Goal: Task Accomplishment & Management: Complete application form

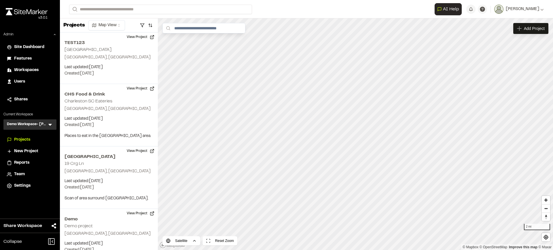
click at [48, 125] on icon at bounding box center [50, 125] width 6 height 6
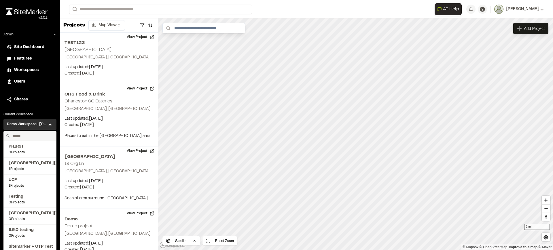
click at [39, 133] on input "text" at bounding box center [32, 136] width 44 height 10
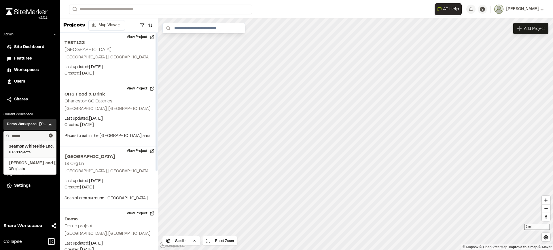
type input "******"
click at [24, 147] on span "SeamonWhiteside Inc." at bounding box center [30, 147] width 43 height 6
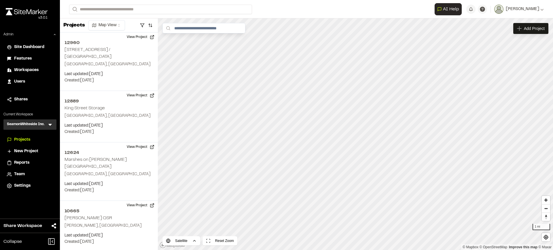
click at [49, 125] on icon at bounding box center [50, 125] width 6 height 6
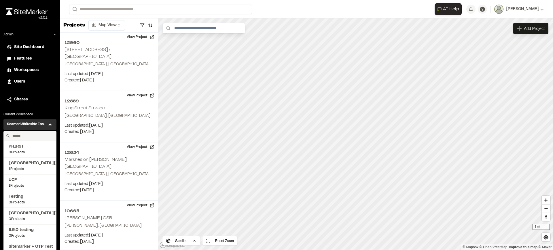
click at [32, 134] on input "text" at bounding box center [32, 136] width 44 height 10
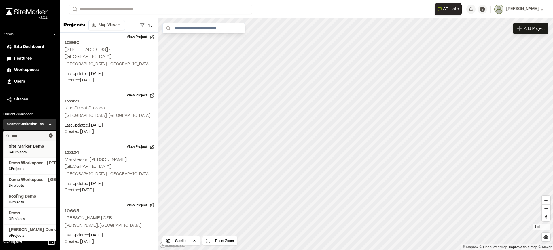
type input "****"
click at [33, 149] on span "Site Marker Demo" at bounding box center [30, 147] width 43 height 6
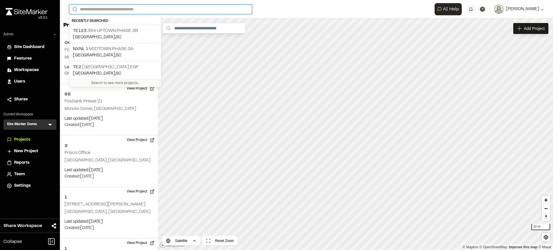
click at [136, 10] on input "Search" at bounding box center [160, 9] width 183 height 9
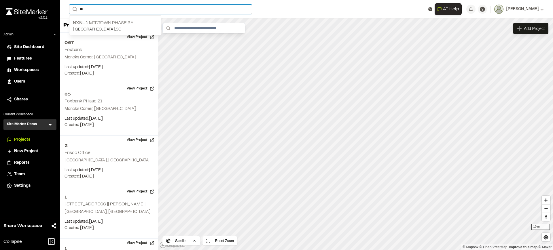
type input "**"
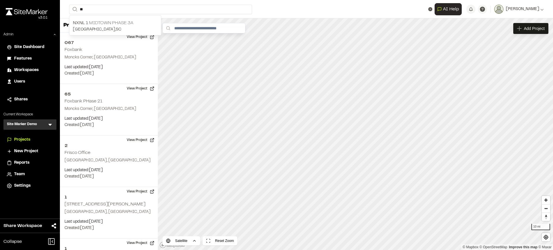
click at [126, 20] on p "NXNL 1 Midtown Phase 3A" at bounding box center [115, 23] width 85 height 7
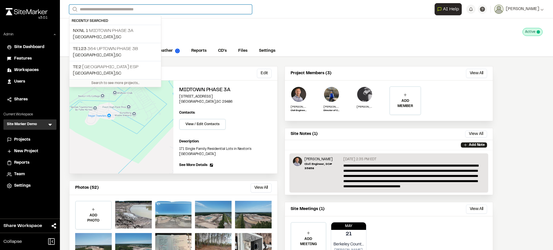
click at [138, 11] on input "Search" at bounding box center [160, 9] width 183 height 9
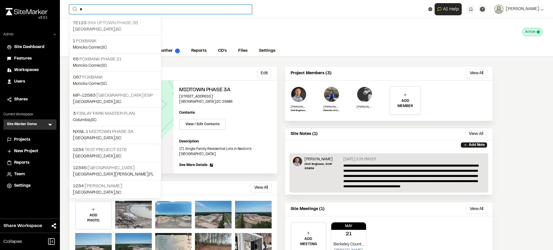
type input "*"
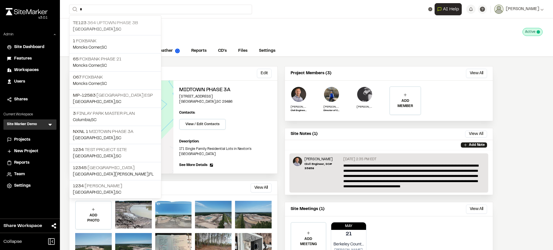
click at [128, 23] on p "TE123 364 Uptown Phase 3B" at bounding box center [115, 23] width 85 height 7
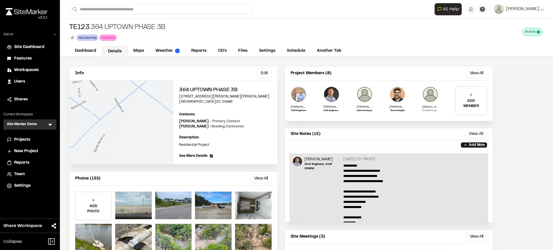
click at [201, 154] on span "See More Details" at bounding box center [193, 155] width 28 height 5
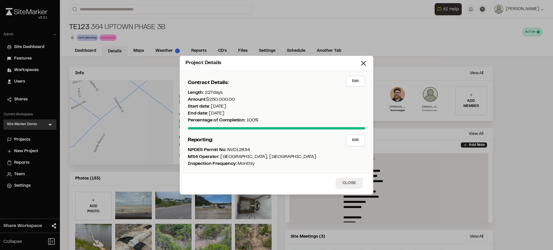
click at [360, 185] on button "Close" at bounding box center [348, 183] width 27 height 11
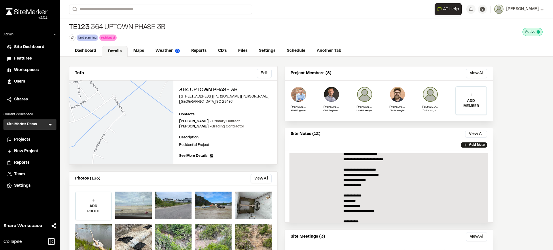
scroll to position [36, 0]
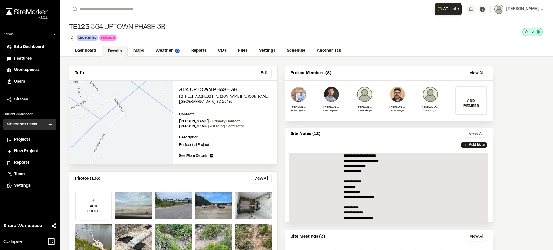
click at [485, 132] on button "View All" at bounding box center [476, 134] width 22 height 7
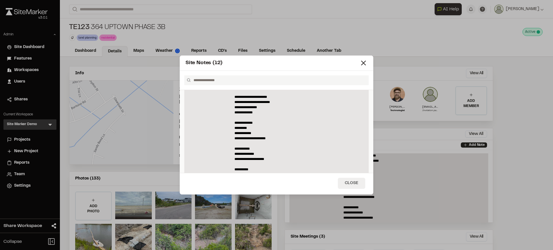
click at [346, 182] on button "Close" at bounding box center [351, 183] width 27 height 11
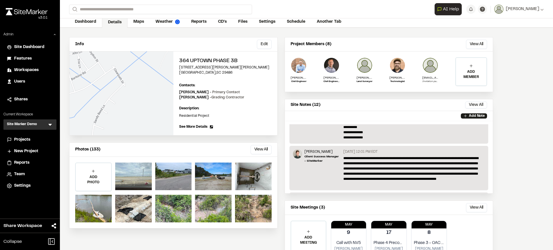
scroll to position [52, 0]
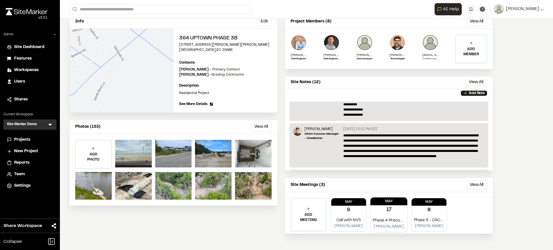
click at [391, 222] on p "Phase 4 Precon meeting" at bounding box center [389, 220] width 32 height 7
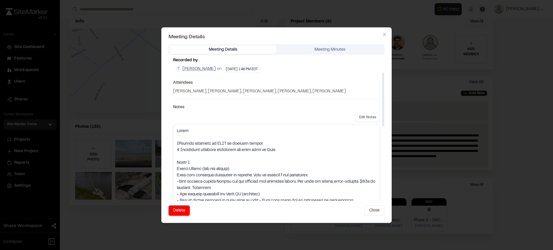
scroll to position [180, 0]
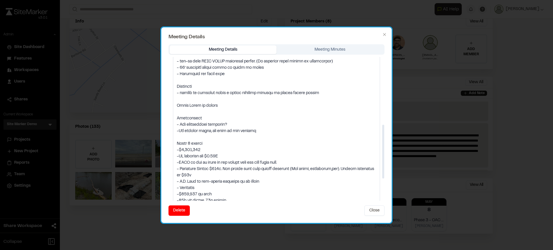
click at [317, 52] on div "Meeting Details Meeting Minutes Phase 4 Precon meeting Recorded by T Troy Brenn…" at bounding box center [276, 122] width 216 height 157
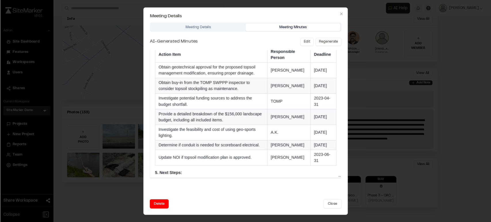
scroll to position [397, 0]
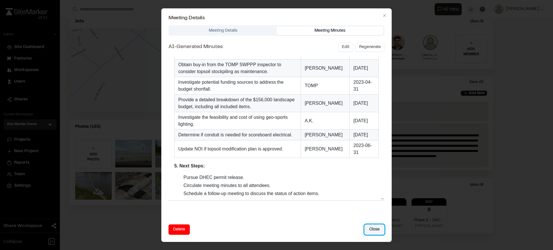
click at [375, 230] on button "Close" at bounding box center [374, 229] width 20 height 10
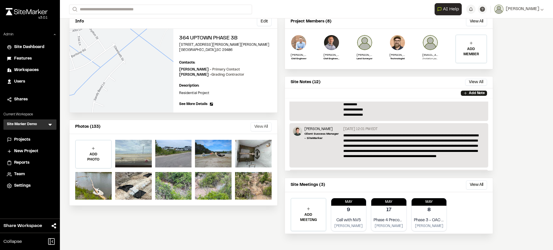
click at [269, 128] on button "View All" at bounding box center [260, 126] width 21 height 9
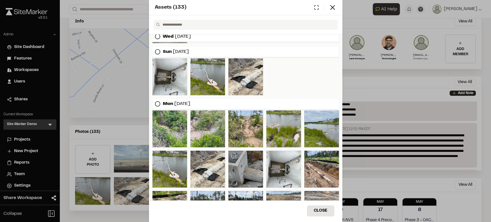
scroll to position [160, 0]
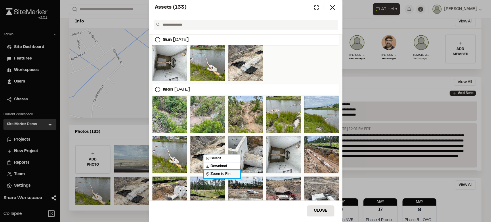
click at [220, 174] on span "Zoom to Pin" at bounding box center [218, 174] width 24 height 5
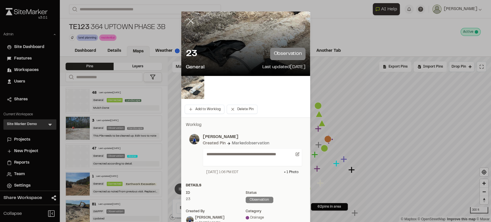
click at [191, 22] on icon at bounding box center [191, 21] width 10 height 10
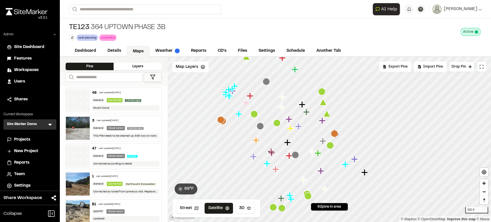
click at [391, 67] on span "Export Pins" at bounding box center [398, 66] width 19 height 5
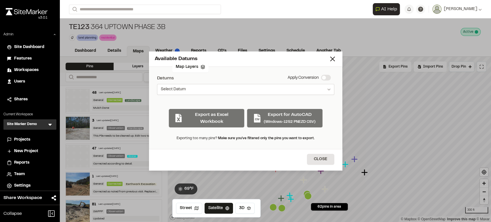
click at [231, 92] on button "Select Datum" at bounding box center [245, 89] width 177 height 11
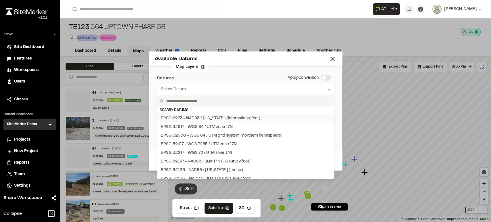
click at [221, 115] on div "EPSG:2273 - NAD83 / [US_STATE] (international foot)" at bounding box center [211, 118] width 100 height 6
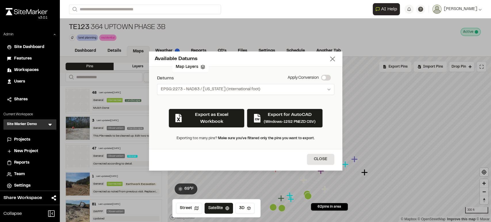
click at [334, 60] on line at bounding box center [333, 59] width 4 height 4
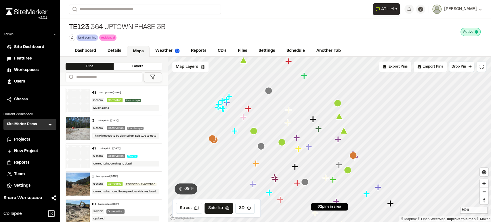
drag, startPoint x: 285, startPoint y: 103, endPoint x: 287, endPoint y: 119, distance: 16.5
click at [290, 121] on icon "Map marker" at bounding box center [288, 122] width 7 height 7
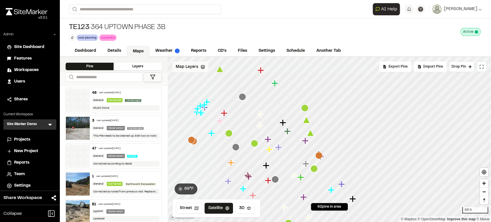
click at [191, 66] on span "Map Layers" at bounding box center [187, 67] width 22 height 6
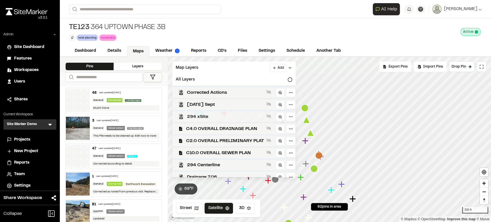
scroll to position [32, 0]
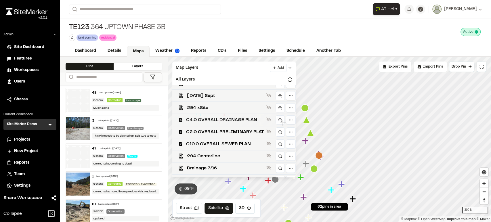
click at [217, 119] on span "C4.0 OVERALL DRAINAGE PLAN" at bounding box center [225, 120] width 78 height 7
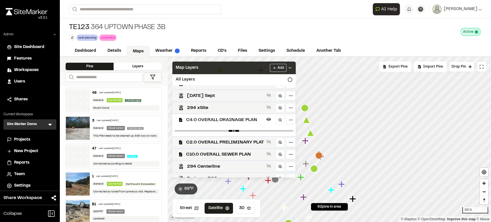
click at [246, 66] on div "Map Layers Add" at bounding box center [233, 68] width 123 height 13
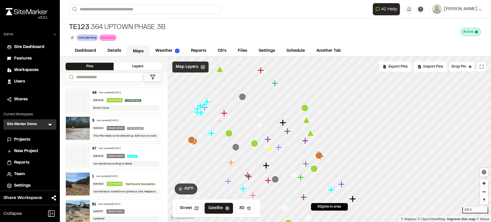
scroll to position [0, 0]
click at [195, 67] on span "Map Layers" at bounding box center [187, 67] width 22 height 6
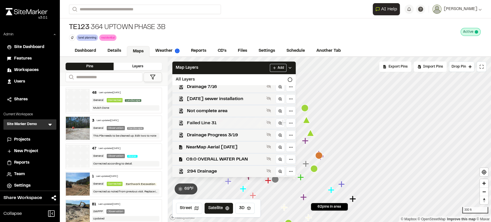
scroll to position [63, 0]
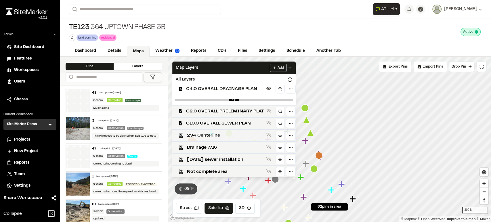
click at [207, 137] on span "294 Centerline" at bounding box center [225, 135] width 77 height 7
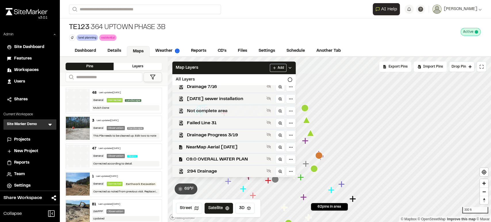
scroll to position [127, 0]
click at [202, 168] on span "294 Drainage" at bounding box center [225, 171] width 77 height 7
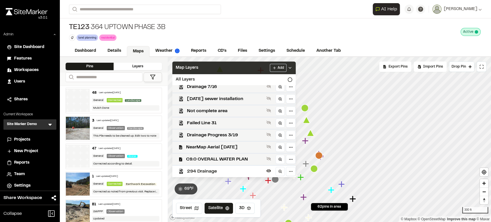
click at [258, 66] on div "Map Layers Add" at bounding box center [233, 68] width 123 height 13
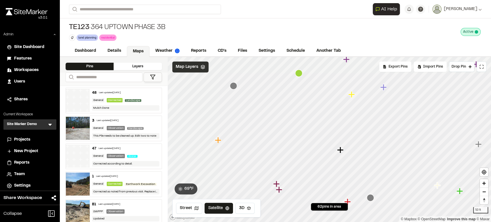
click at [181, 68] on span "Map Layers" at bounding box center [187, 67] width 22 height 6
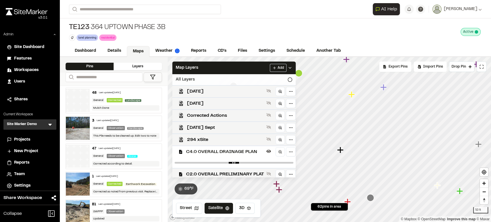
click at [276, 79] on div "All Layers" at bounding box center [233, 79] width 123 height 11
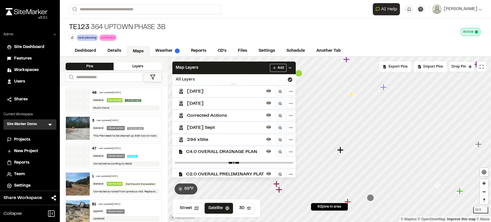
click at [276, 79] on div "All Layers" at bounding box center [233, 79] width 123 height 11
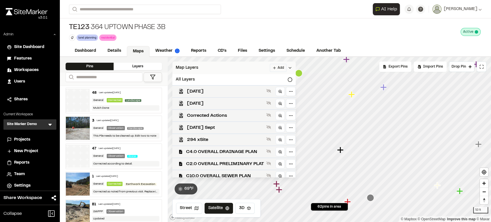
click at [260, 68] on div "Map Layers Add" at bounding box center [233, 68] width 123 height 13
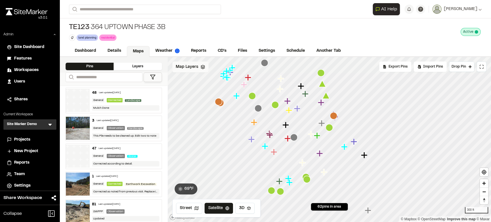
click at [195, 68] on span "Map Layers" at bounding box center [187, 67] width 22 height 6
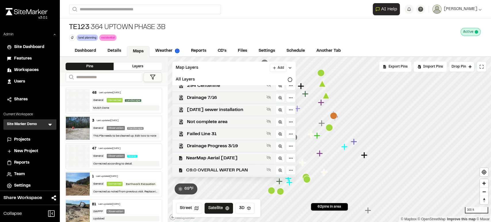
scroll to position [117, 0]
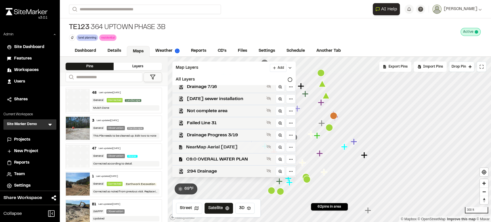
click at [210, 147] on span "NearMap Aerial 03-07-25" at bounding box center [225, 147] width 78 height 7
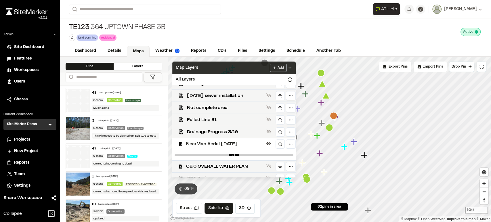
click at [232, 66] on div "Map Layers Add" at bounding box center [233, 68] width 123 height 13
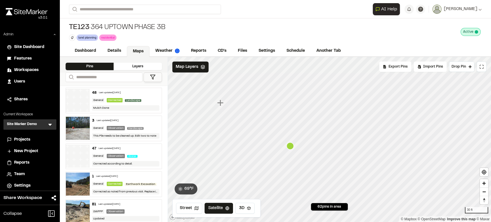
drag, startPoint x: 298, startPoint y: 150, endPoint x: 288, endPoint y: 142, distance: 12.9
click at [289, 142] on icon "Map marker" at bounding box center [290, 145] width 7 height 7
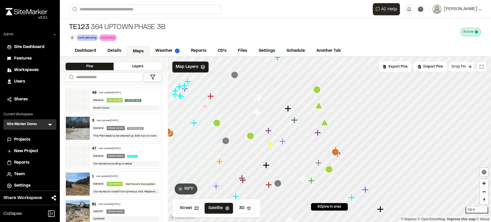
click at [467, 68] on button "Drop Pin" at bounding box center [461, 67] width 25 height 10
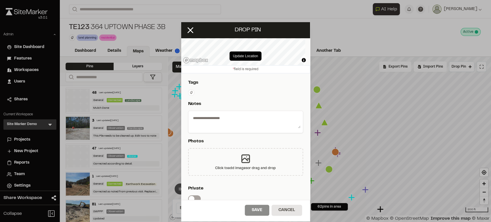
scroll to position [64, 0]
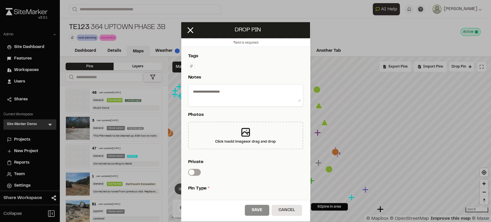
click at [234, 96] on textarea at bounding box center [246, 94] width 110 height 15
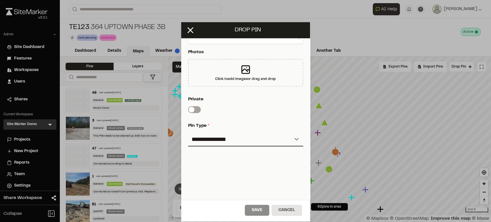
scroll to position [128, 0]
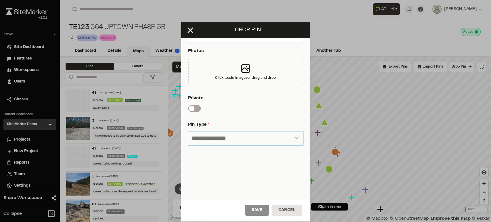
drag, startPoint x: 212, startPoint y: 140, endPoint x: 212, endPoint y: 143, distance: 3.2
click at [212, 140] on select "**********" at bounding box center [245, 139] width 115 height 14
click at [188, 132] on select "**********" at bounding box center [245, 139] width 115 height 14
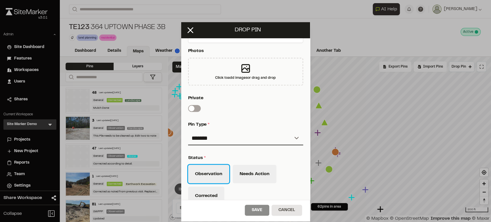
click at [207, 170] on button "Observation" at bounding box center [208, 174] width 41 height 18
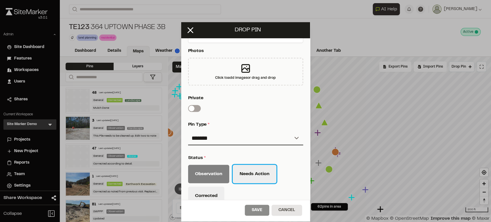
click at [251, 171] on button "Needs Action" at bounding box center [255, 174] width 44 height 18
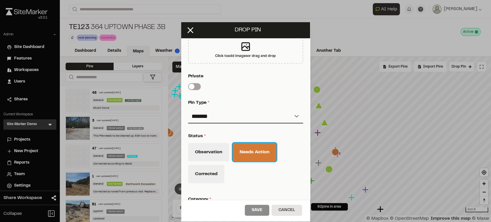
scroll to position [192, 0]
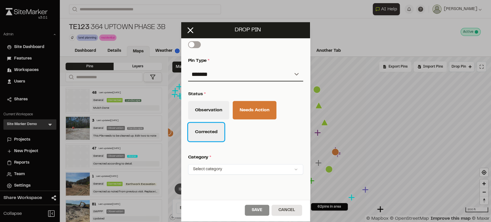
click at [220, 137] on button "Corrected" at bounding box center [206, 132] width 36 height 18
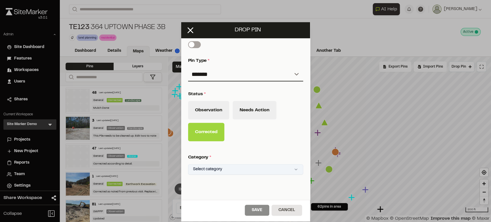
click at [223, 171] on html "Close sidebar v 3.0.1 Admin Site Dashboard Features Workspaces Users Shares Cur…" at bounding box center [245, 111] width 491 height 222
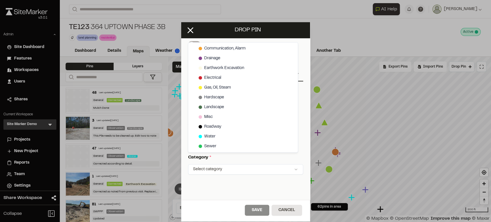
click at [268, 161] on html "Close sidebar v 3.0.1 Admin Site Dashboard Features Workspaces Users Shares Cur…" at bounding box center [245, 111] width 491 height 222
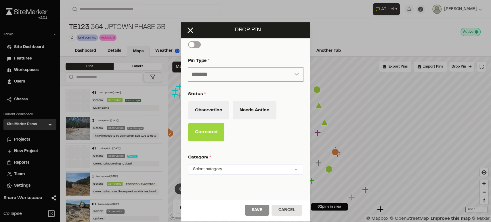
click at [242, 76] on select "**********" at bounding box center [245, 75] width 115 height 14
select select "***"
click at [188, 68] on select "**********" at bounding box center [245, 75] width 115 height 14
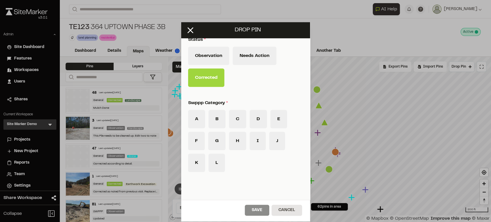
scroll to position [256, 0]
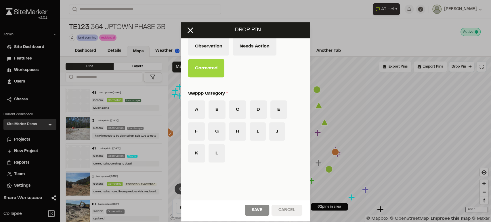
click at [287, 209] on button "Cancel" at bounding box center [287, 210] width 31 height 11
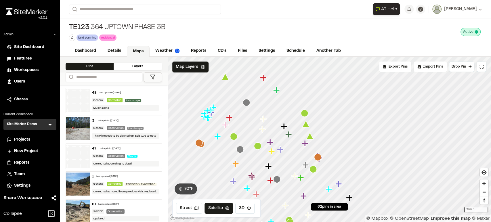
click at [255, 148] on icon "Map marker" at bounding box center [257, 145] width 7 height 7
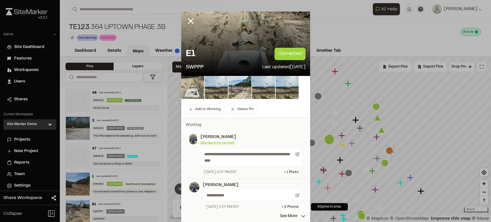
scroll to position [32, 0]
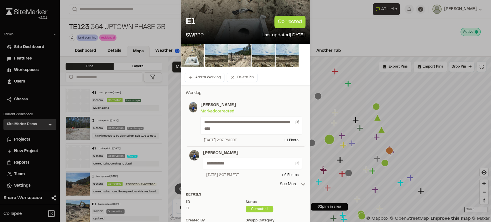
click at [292, 184] on p "See More" at bounding box center [293, 184] width 26 height 6
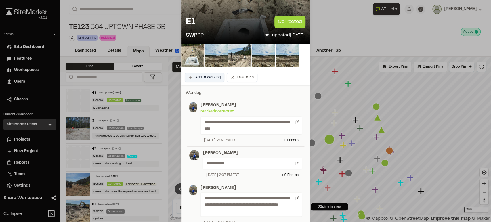
click at [201, 81] on button "Add to Worklog" at bounding box center [205, 77] width 40 height 9
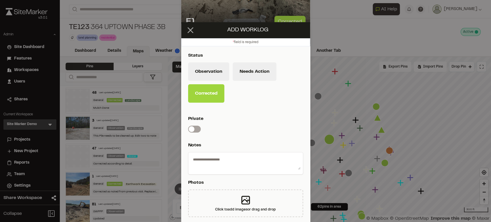
click at [191, 31] on icon at bounding box center [191, 30] width 10 height 10
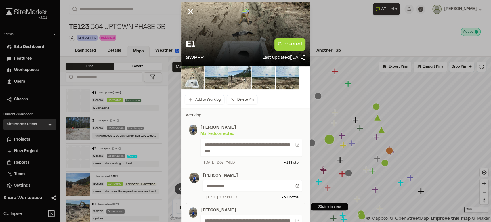
scroll to position [0, 0]
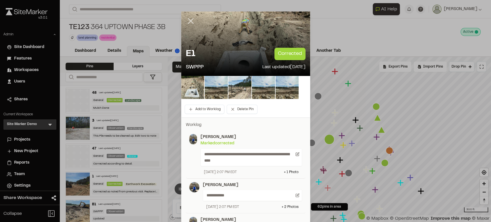
click at [189, 22] on line at bounding box center [190, 21] width 5 height 5
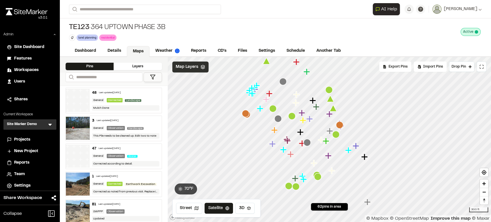
click at [183, 67] on span "Map Layers" at bounding box center [187, 67] width 22 height 6
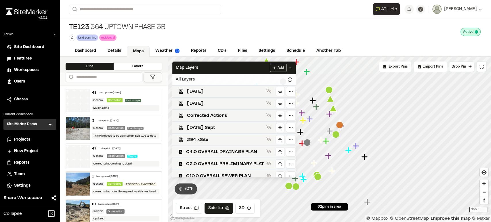
click at [203, 81] on div "All Layers" at bounding box center [233, 79] width 123 height 11
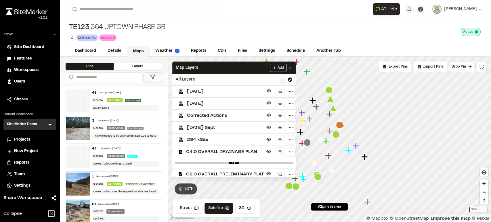
click at [202, 81] on div "All Layers" at bounding box center [233, 79] width 123 height 11
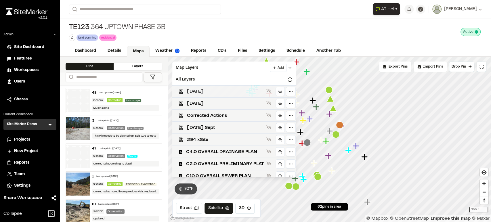
click at [204, 91] on span "Monday" at bounding box center [225, 91] width 77 height 7
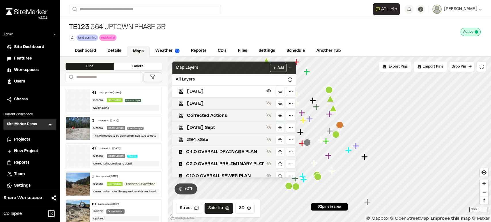
click at [216, 68] on div "Map Layers Add" at bounding box center [233, 68] width 123 height 13
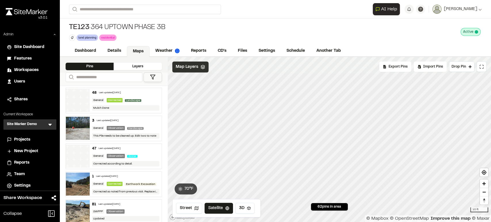
click at [179, 66] on span "Map Layers" at bounding box center [187, 67] width 22 height 6
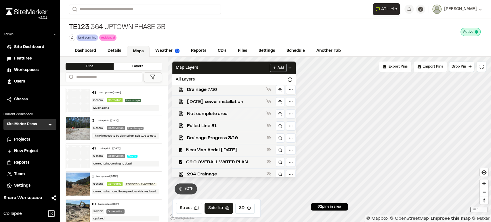
scroll to position [117, 0]
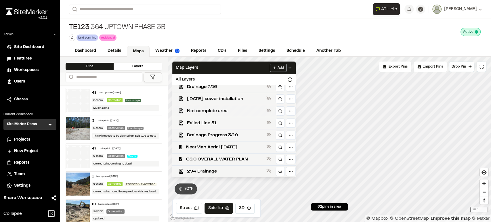
drag, startPoint x: 195, startPoint y: 144, endPoint x: 225, endPoint y: 107, distance: 47.7
click at [195, 145] on span "NearMap Aerial 03-07-25" at bounding box center [225, 147] width 78 height 7
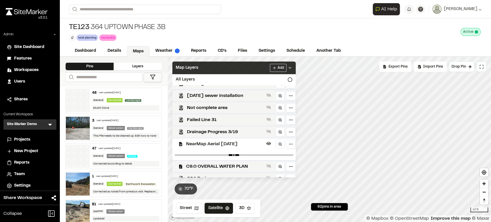
click at [236, 66] on div "Map Layers Add" at bounding box center [233, 68] width 123 height 13
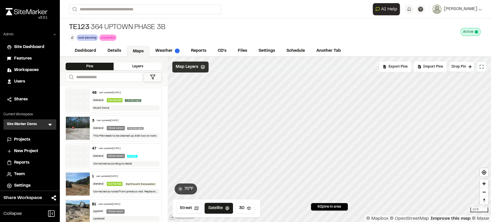
scroll to position [0, 0]
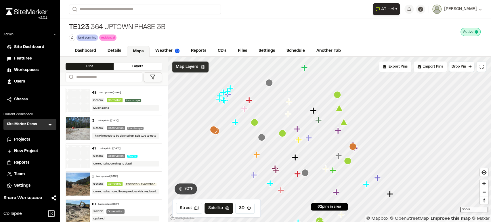
click at [190, 65] on span "Map Layers" at bounding box center [187, 67] width 22 height 6
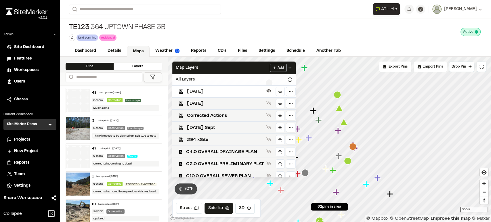
click at [241, 81] on div "All Layers" at bounding box center [233, 79] width 123 height 11
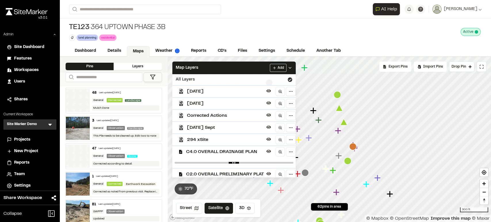
click at [241, 81] on div "All Layers" at bounding box center [233, 79] width 123 height 11
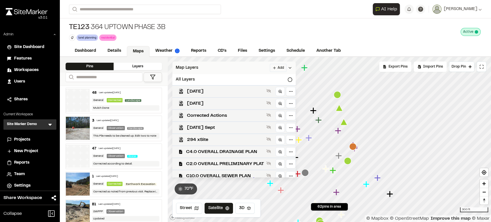
click at [238, 71] on div "Map Layers Add" at bounding box center [233, 68] width 123 height 13
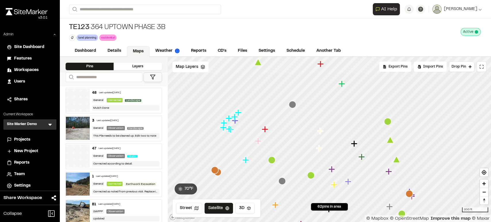
click at [154, 80] on icon at bounding box center [153, 77] width 6 height 6
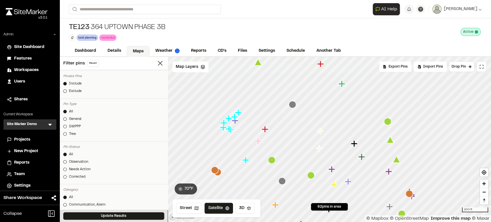
scroll to position [64, 0]
click at [77, 170] on div "Needs Action" at bounding box center [80, 169] width 22 height 5
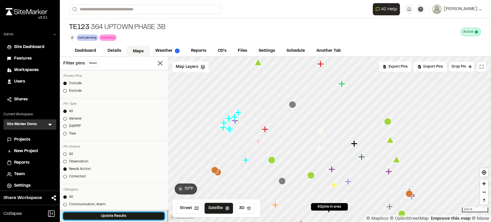
click at [110, 218] on button "Update Results" at bounding box center [113, 215] width 101 height 7
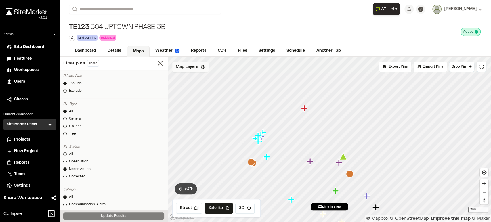
click at [183, 70] on div "Map Layers" at bounding box center [190, 67] width 36 height 11
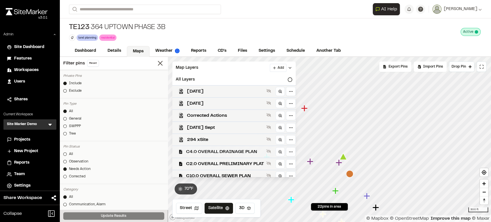
click at [223, 150] on span "C4.0 OVERALL DRAINAGE PLAN" at bounding box center [225, 152] width 78 height 7
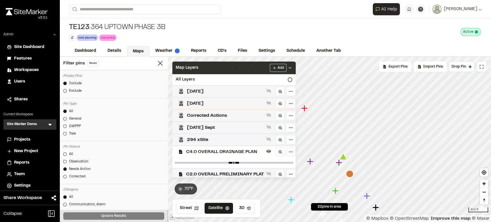
click at [247, 64] on div "Map Layers Add" at bounding box center [233, 68] width 123 height 13
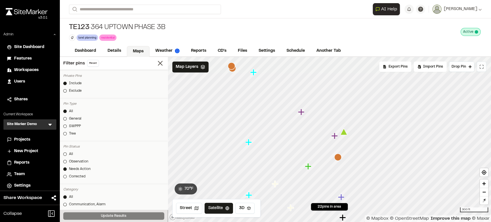
click at [484, 67] on icon at bounding box center [481, 66] width 5 height 5
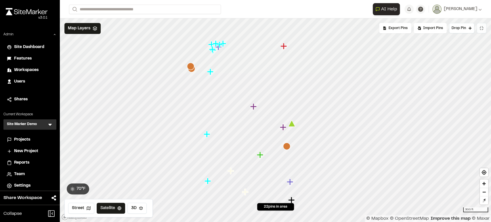
click at [260, 156] on icon "Map marker" at bounding box center [260, 155] width 6 height 6
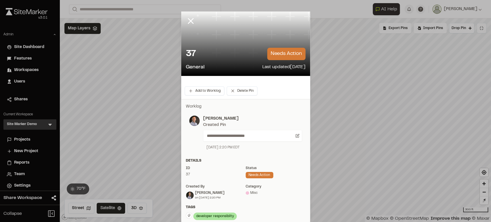
click at [190, 17] on icon at bounding box center [191, 21] width 10 height 10
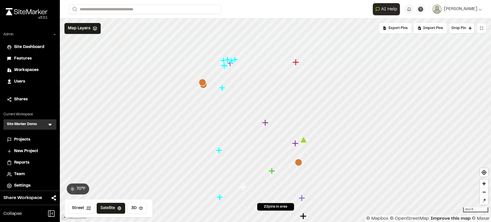
click at [486, 31] on button at bounding box center [482, 28] width 10 height 10
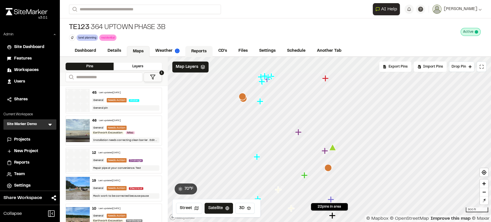
click at [193, 55] on link "Reports" at bounding box center [198, 51] width 27 height 11
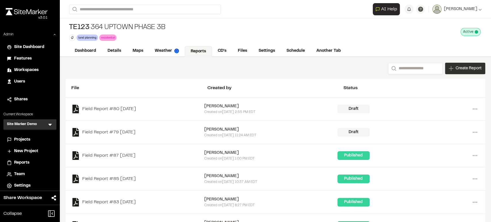
click at [456, 68] on span "Create Report" at bounding box center [469, 68] width 26 height 6
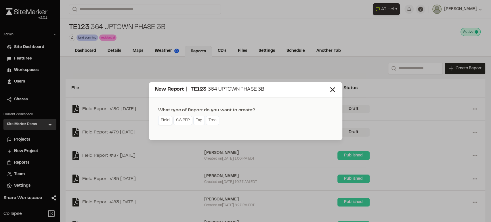
click at [164, 120] on link "Field" at bounding box center [165, 120] width 14 height 9
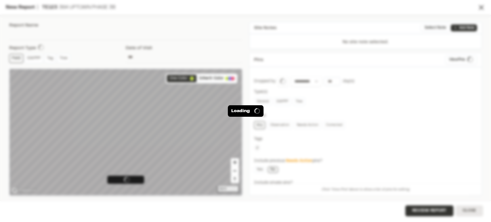
type input "**********"
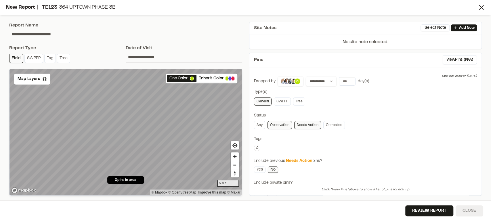
click at [471, 212] on button "Close" at bounding box center [469, 210] width 27 height 11
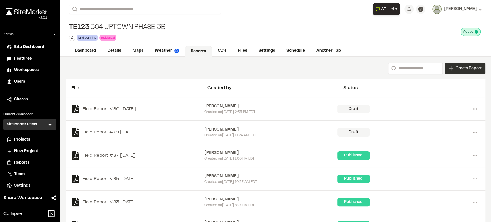
click at [464, 67] on span "Create Report" at bounding box center [469, 68] width 26 height 6
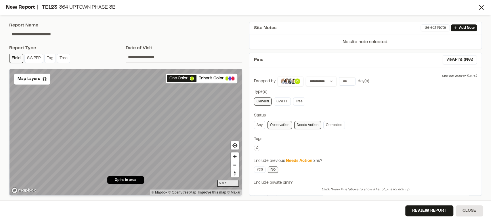
click at [432, 31] on button "Select Note" at bounding box center [435, 27] width 29 height 7
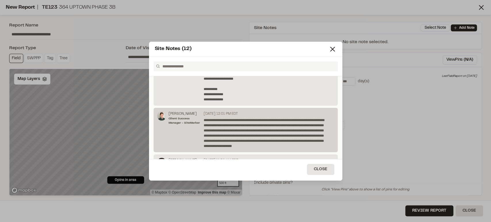
scroll to position [128, 0]
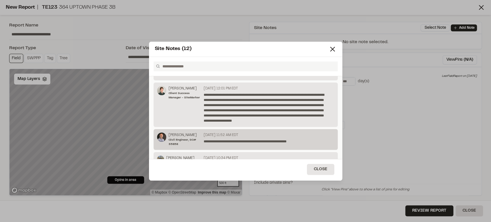
click at [238, 134] on p "[DATE] 11:52 AM EDT" at bounding box center [221, 135] width 35 height 5
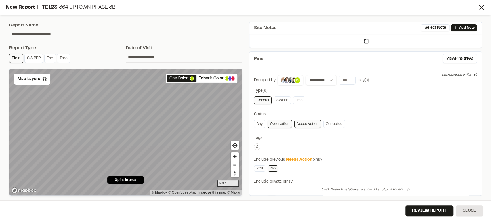
scroll to position [0, 0]
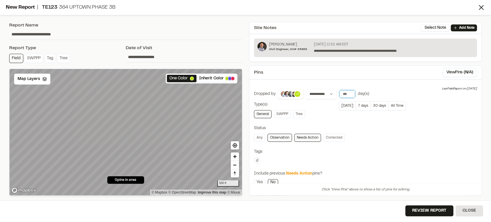
click at [346, 95] on input "*" at bounding box center [347, 94] width 16 height 8
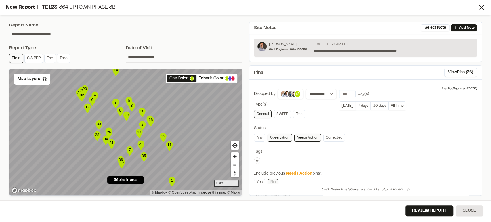
type input "****"
drag, startPoint x: 287, startPoint y: 140, endPoint x: 281, endPoint y: 145, distance: 7.4
click at [287, 140] on link "Observation" at bounding box center [280, 138] width 24 height 8
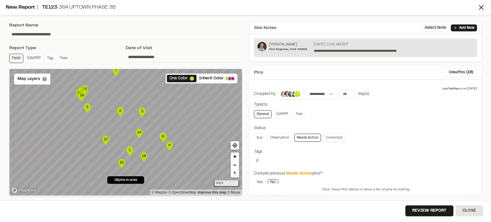
click at [333, 138] on link "Corrected" at bounding box center [335, 138] width 22 height 8
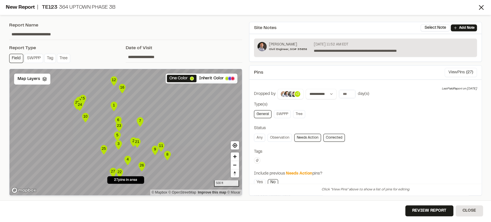
click at [466, 71] on span "( 27 )" at bounding box center [469, 72] width 7 height 6
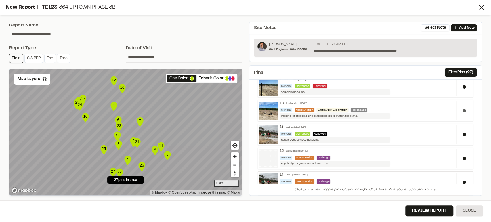
scroll to position [64, 0]
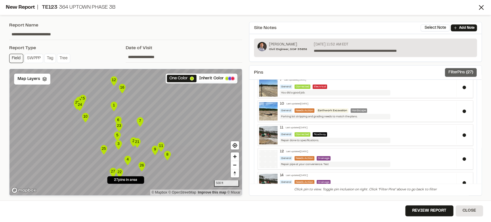
click at [466, 73] on span "( 27 )" at bounding box center [469, 72] width 7 height 6
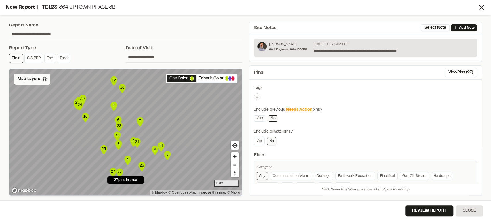
click at [28, 77] on span "Map Layers" at bounding box center [29, 79] width 22 height 6
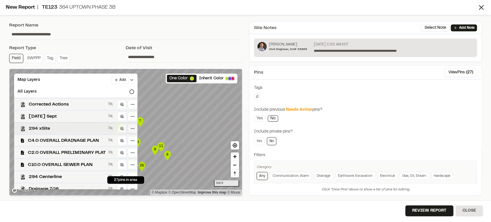
scroll to position [32, 0]
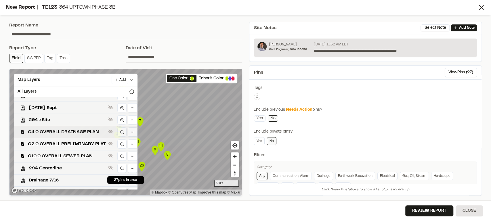
click at [57, 130] on span "C4.0 OVERALL DRAINAGE PLAN" at bounding box center [67, 132] width 78 height 7
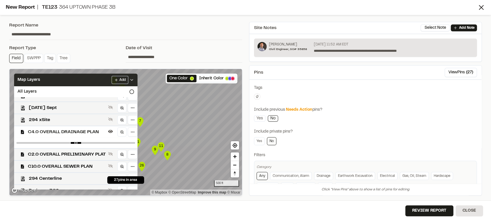
click at [90, 80] on div "Map Layers Add" at bounding box center [75, 80] width 123 height 13
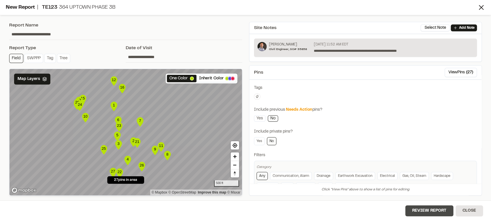
click at [435, 210] on button "Review Report" at bounding box center [430, 210] width 48 height 11
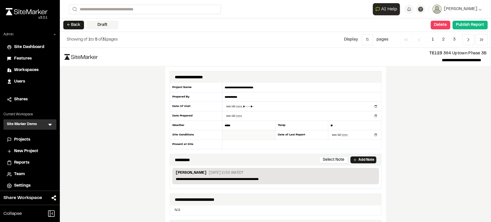
click at [256, 135] on input "text" at bounding box center [248, 134] width 53 height 9
type input "***"
click at [253, 142] on input "text" at bounding box center [301, 144] width 159 height 9
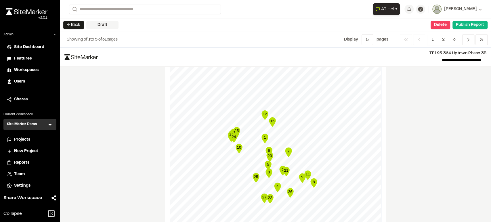
scroll to position [608, 0]
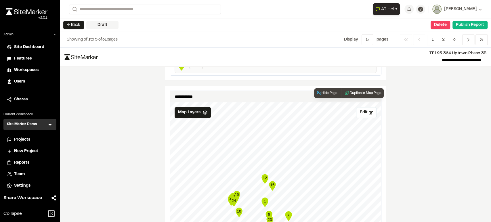
type input "**********"
click at [355, 92] on button "Duplicate Map Page" at bounding box center [362, 93] width 43 height 10
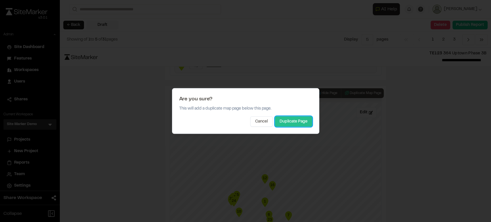
click at [284, 119] on button "Duplicate Page" at bounding box center [293, 122] width 37 height 10
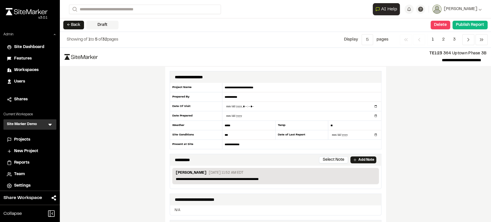
click at [411, 141] on div "**********" at bounding box center [275, 135] width 431 height 174
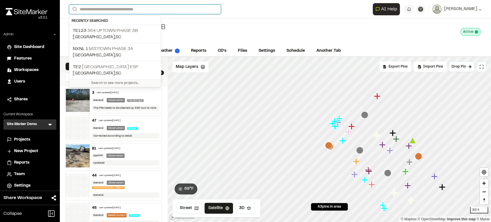
click at [108, 9] on input "Search" at bounding box center [145, 9] width 152 height 9
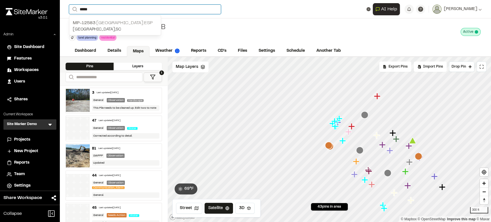
type input "*****"
click at [145, 25] on p "MP-12583 Crossroads Industrial Park ESP" at bounding box center [115, 23] width 85 height 7
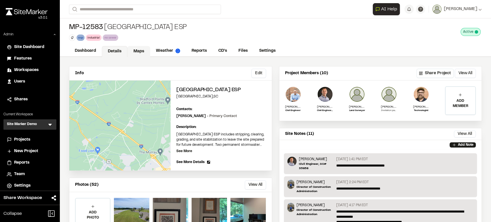
click at [145, 51] on link "Maps" at bounding box center [139, 51] width 23 height 11
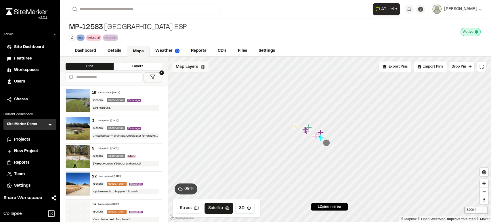
click at [184, 66] on span "Map Layers" at bounding box center [187, 67] width 22 height 6
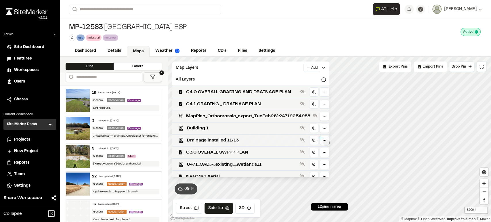
scroll to position [3, 0]
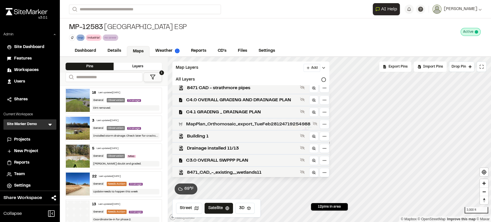
click at [220, 128] on span "MapPlan_Orthomosaic_export_TueFeb28124719254988" at bounding box center [248, 124] width 124 height 7
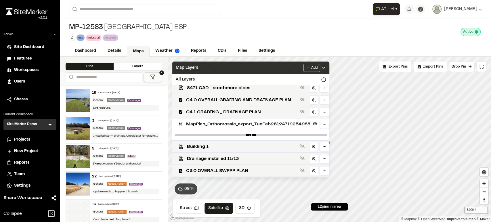
click at [265, 70] on div "Map Layers Add" at bounding box center [250, 68] width 157 height 13
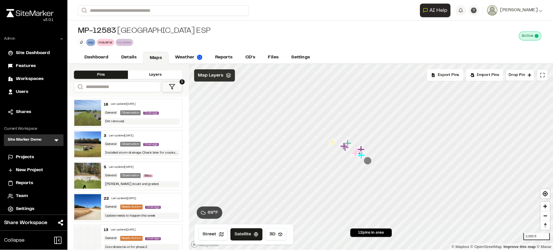
scroll to position [0, 0]
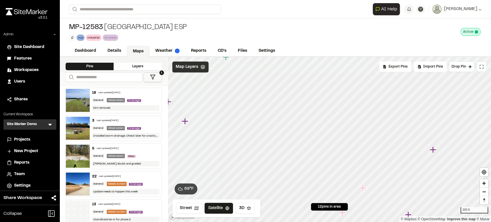
click at [196, 71] on div "Map Layers" at bounding box center [190, 67] width 36 height 11
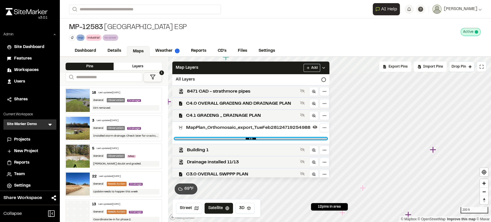
type input "*"
drag, startPoint x: 331, startPoint y: 138, endPoint x: 346, endPoint y: 143, distance: 16.2
click at [327, 140] on input "range" at bounding box center [251, 139] width 153 height 2
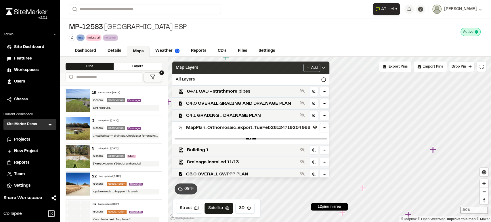
click at [292, 66] on div "Map Layers Add" at bounding box center [250, 68] width 157 height 13
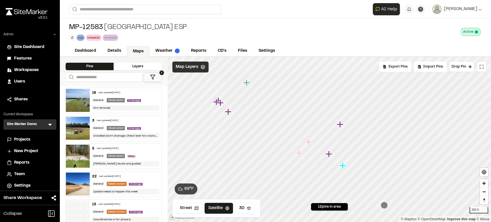
click at [193, 68] on span "Map Layers" at bounding box center [187, 67] width 22 height 6
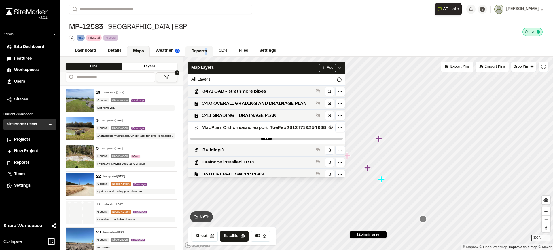
click at [205, 51] on link "Reports" at bounding box center [198, 51] width 27 height 11
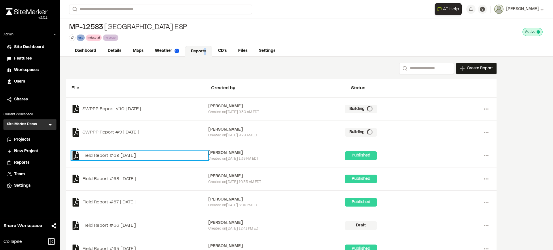
click at [108, 155] on link "Field Report #69 2025-07-24" at bounding box center [139, 155] width 137 height 9
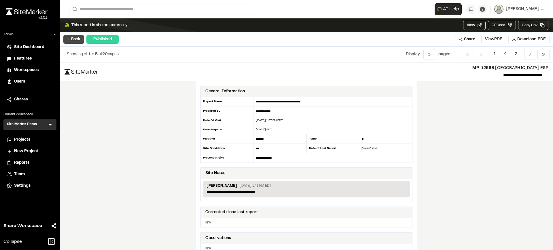
click at [72, 40] on button "← Back" at bounding box center [73, 39] width 21 height 9
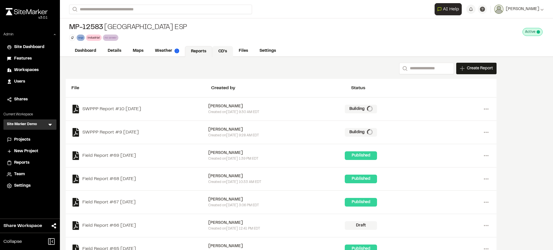
click at [219, 51] on link "CD's" at bounding box center [222, 51] width 21 height 11
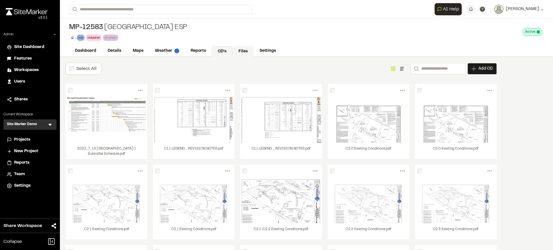
click at [246, 52] on link "Files" at bounding box center [242, 51] width 21 height 11
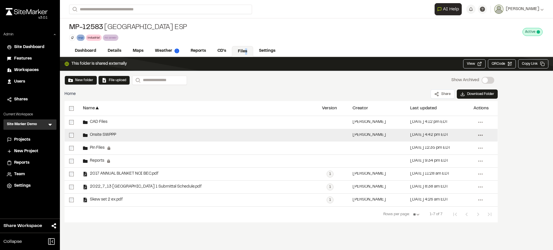
click at [478, 133] on icon at bounding box center [479, 135] width 9 height 9
click at [463, 145] on div "Share" at bounding box center [459, 147] width 50 height 9
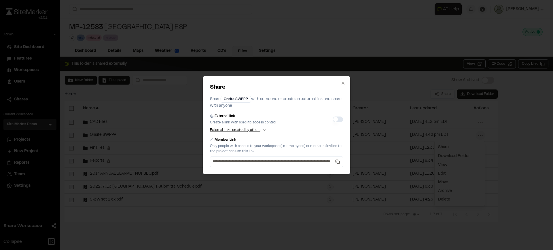
click at [340, 118] on button "External link" at bounding box center [337, 120] width 10 height 6
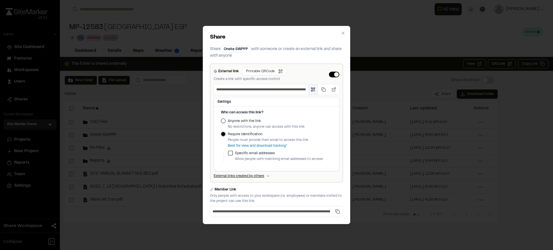
click at [310, 89] on button "Open QR code" at bounding box center [313, 89] width 10 height 10
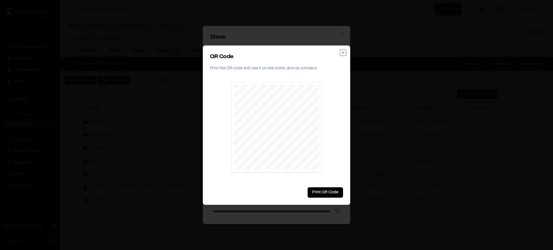
click at [345, 54] on icon "button" at bounding box center [342, 52] width 5 height 5
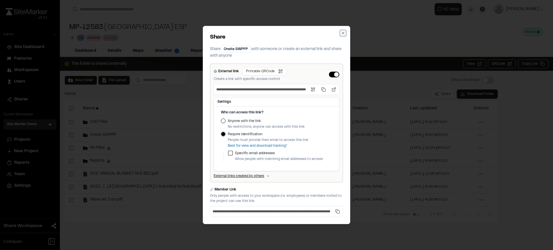
click at [342, 34] on icon "button" at bounding box center [342, 33] width 5 height 5
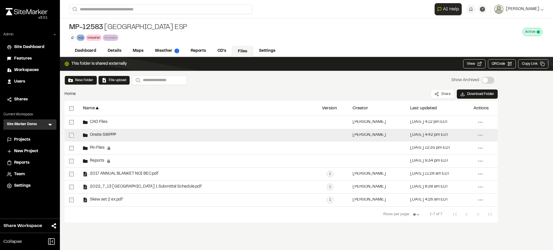
click at [106, 131] on div "Onsite SWPPP" at bounding box center [197, 135] width 239 height 13
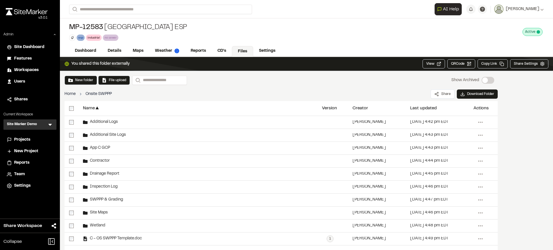
click at [70, 93] on link "Home" at bounding box center [69, 94] width 11 height 6
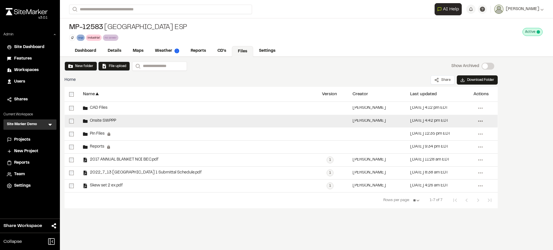
click at [483, 119] on icon at bounding box center [479, 121] width 9 height 9
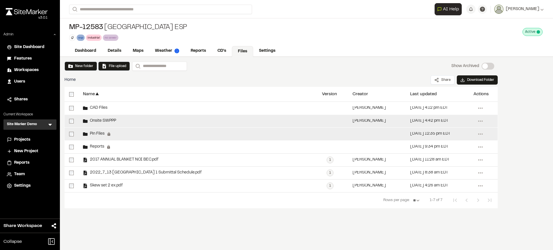
click at [450, 132] on div "Aug 27, 2025 at 12:35 pm EDT" at bounding box center [430, 134] width 40 height 4
click at [481, 133] on icon at bounding box center [479, 134] width 9 height 9
click at [454, 144] on div "Share" at bounding box center [459, 146] width 50 height 9
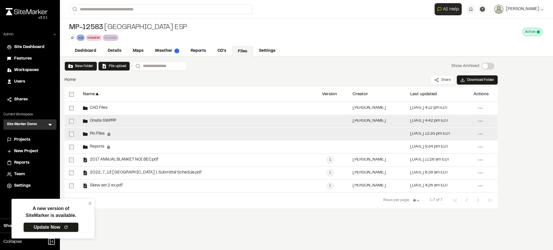
click at [72, 222] on link "Update Now" at bounding box center [50, 227] width 55 height 10
click at [54, 222] on link "Update Now" at bounding box center [50, 227] width 55 height 10
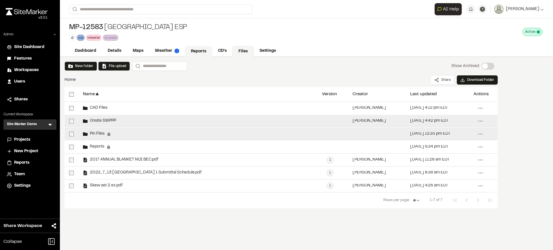
click at [194, 53] on link "Reports" at bounding box center [198, 51] width 27 height 11
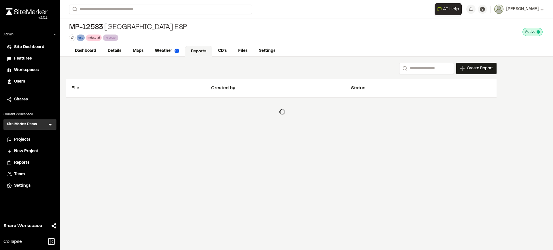
click at [25, 138] on span "Projects" at bounding box center [22, 140] width 16 height 6
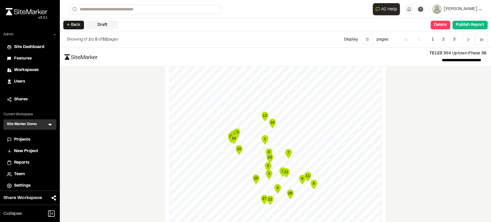
scroll to position [608, 0]
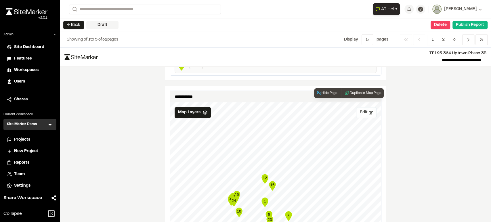
click at [360, 111] on button "Edit" at bounding box center [366, 112] width 20 height 11
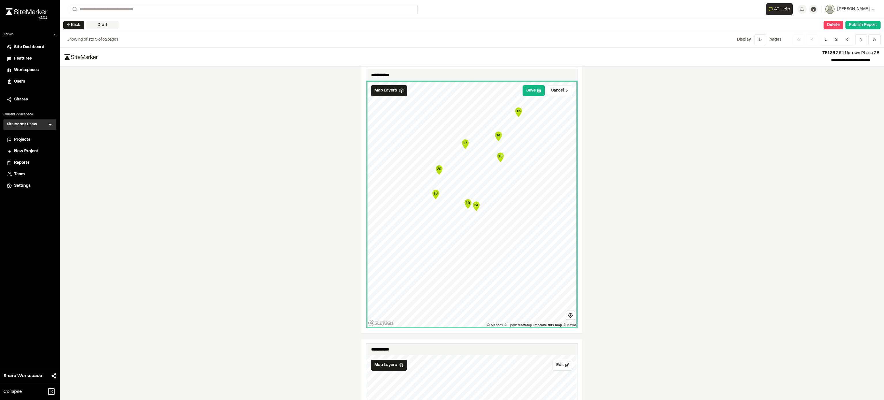
scroll to position [614, 0]
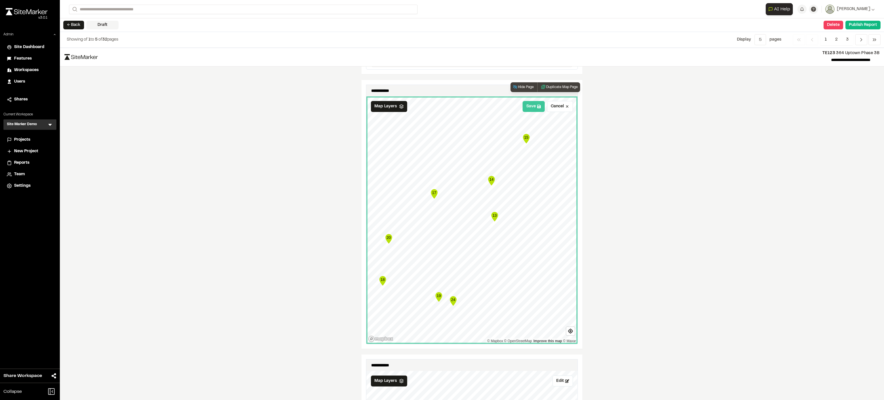
click at [491, 112] on button "Save" at bounding box center [534, 106] width 22 height 11
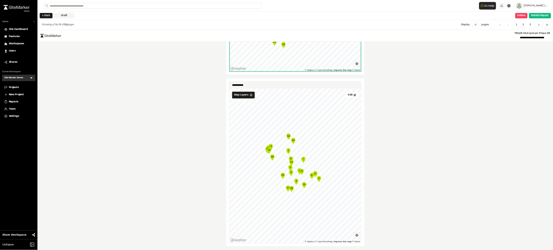
scroll to position [855, 0]
click at [491, 154] on button "Edit" at bounding box center [563, 151] width 20 height 11
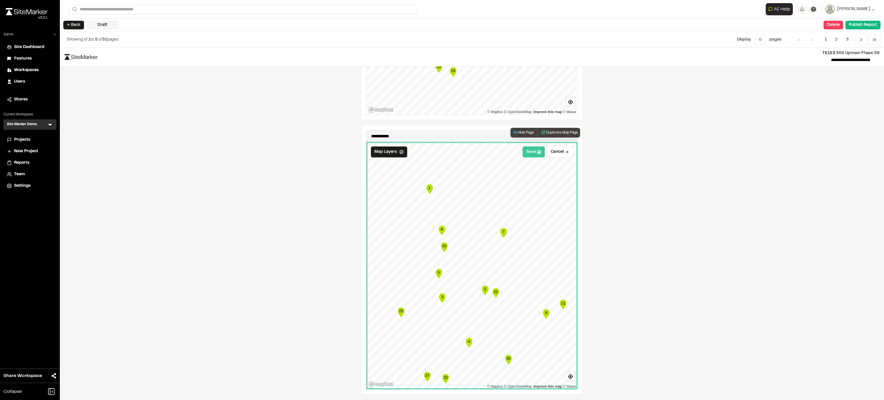
click at [491, 152] on button "Save" at bounding box center [534, 151] width 22 height 11
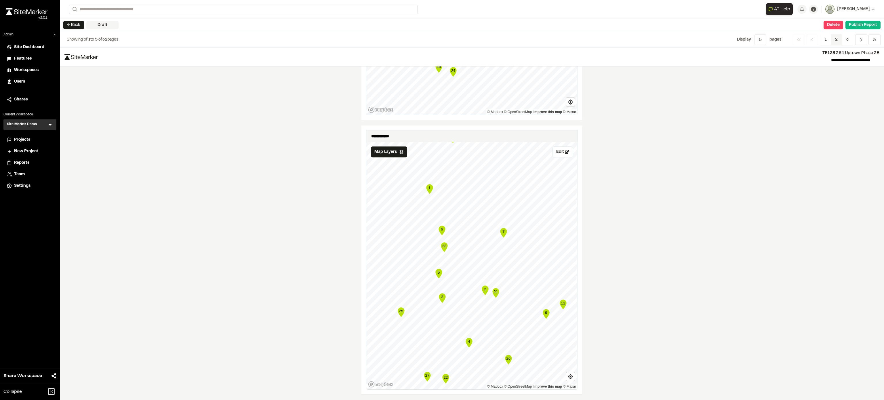
click at [491, 40] on span "2" at bounding box center [836, 39] width 11 height 11
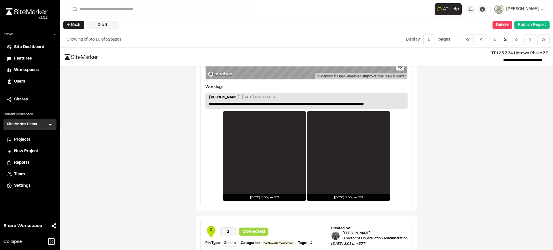
scroll to position [108, 0]
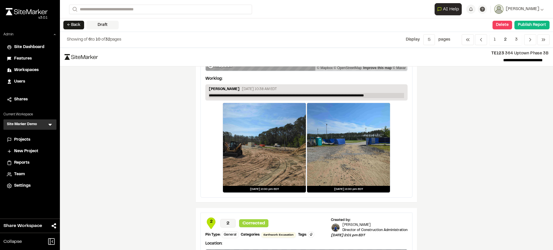
click at [382, 95] on p "**********" at bounding box center [306, 95] width 195 height 5
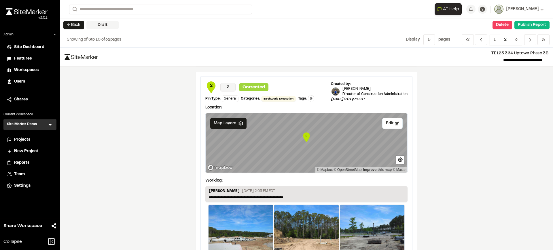
scroll to position [288, 0]
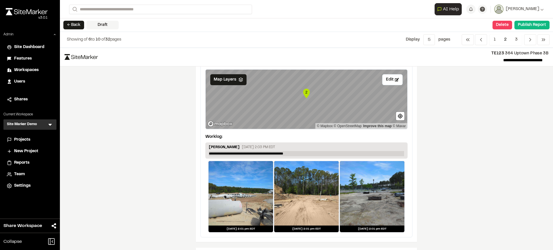
click at [305, 154] on p "**********" at bounding box center [306, 153] width 195 height 5
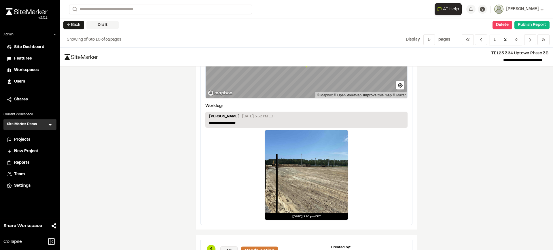
scroll to position [540, 0]
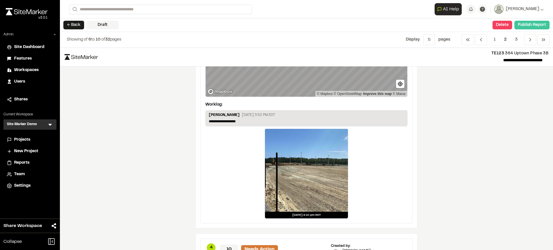
click at [491, 25] on button "Publish Report" at bounding box center [531, 25] width 35 height 9
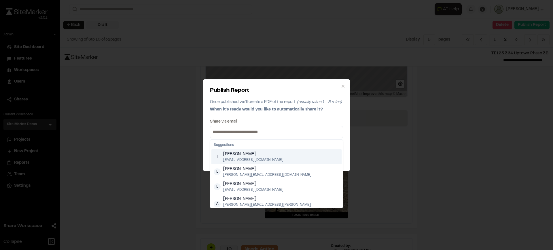
click at [291, 131] on input at bounding box center [276, 132] width 130 height 9
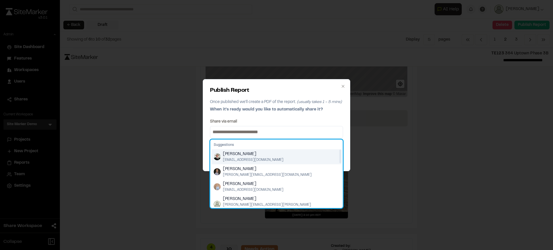
click at [234, 155] on span "[PERSON_NAME]" at bounding box center [253, 154] width 60 height 6
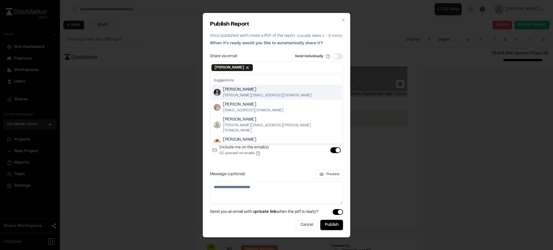
click at [325, 166] on div "Share via email Send individually Troy Brennan Remove Troy Brennan Suggestions …" at bounding box center [276, 129] width 133 height 151
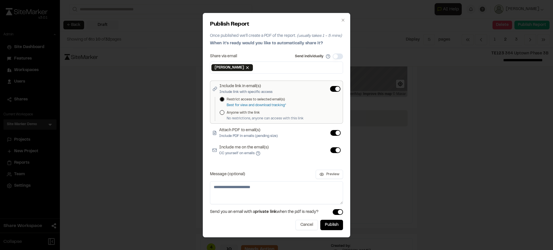
click at [221, 114] on button "Anyone with the link" at bounding box center [222, 112] width 5 height 5
click at [279, 188] on textarea "Message (optional)" at bounding box center [276, 192] width 133 height 23
click at [336, 174] on button "Preview" at bounding box center [328, 174] width 27 height 9
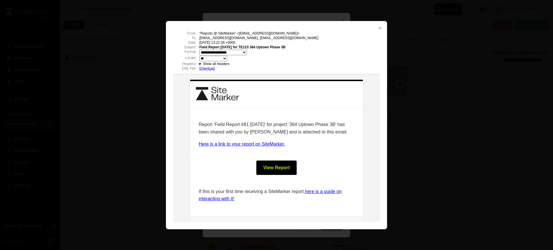
scroll to position [0, 0]
click at [378, 27] on icon "button" at bounding box center [379, 28] width 5 height 5
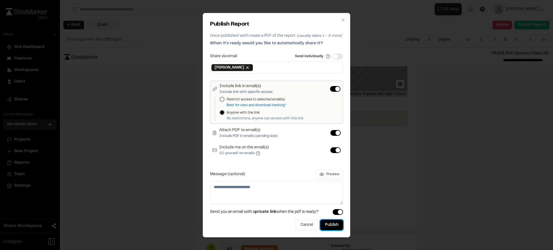
click at [332, 222] on button "Publish" at bounding box center [331, 225] width 23 height 10
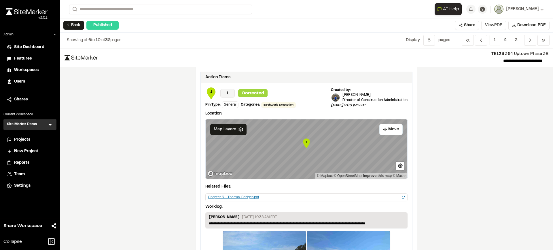
click at [491, 27] on button "View PDF" at bounding box center [493, 25] width 25 height 9
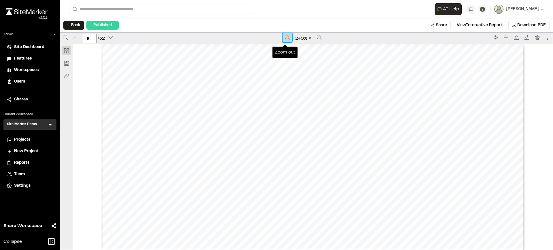
click at [288, 37] on button "Zoom out" at bounding box center [286, 37] width 9 height 9
type input "*"
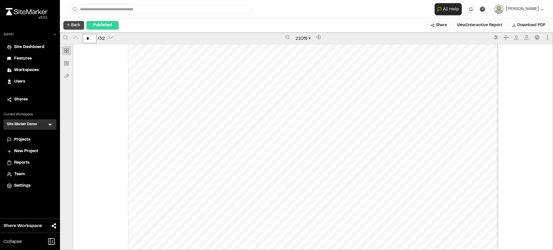
click at [75, 25] on button "← Back" at bounding box center [73, 25] width 21 height 9
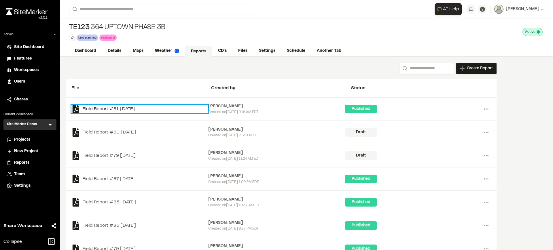
click at [106, 108] on link "Field Report #81 2025-09-12" at bounding box center [139, 109] width 137 height 9
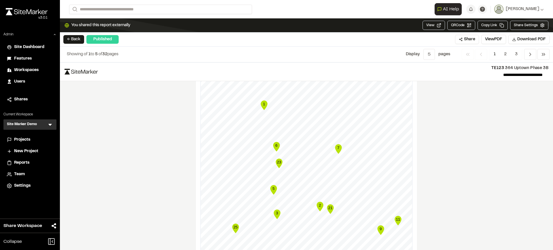
scroll to position [1002, 0]
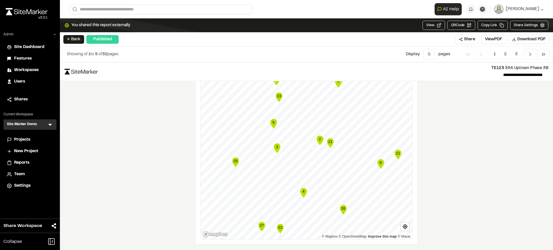
click at [275, 149] on icon "Map marker" at bounding box center [276, 147] width 7 height 9
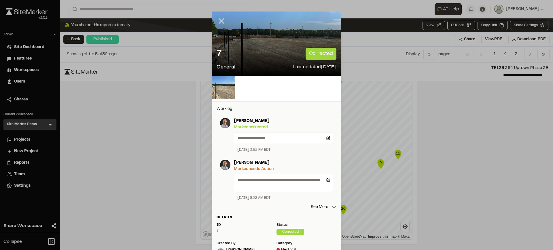
click at [221, 21] on icon at bounding box center [221, 21] width 10 height 10
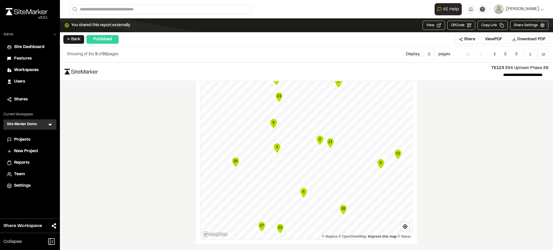
scroll to position [894, 0]
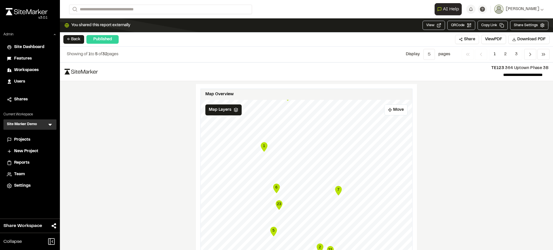
click at [69, 38] on button "← Back" at bounding box center [73, 39] width 21 height 9
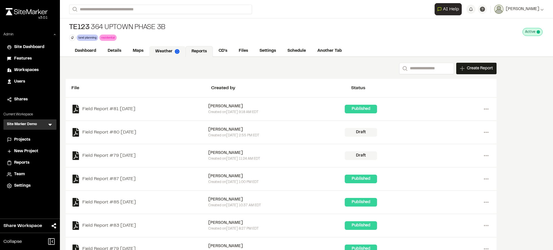
click at [171, 53] on link "Weather" at bounding box center [167, 51] width 36 height 11
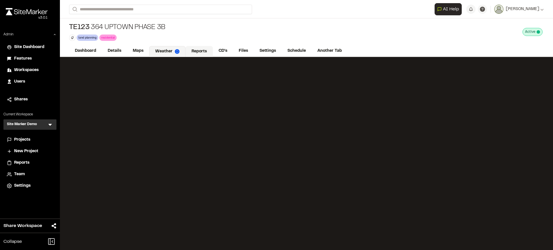
click at [197, 49] on link "Reports" at bounding box center [198, 51] width 27 height 11
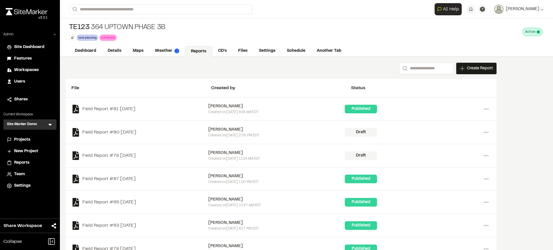
click at [25, 161] on span "Reports" at bounding box center [21, 163] width 15 height 6
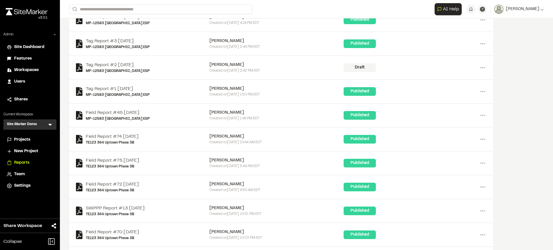
scroll to position [1130, 0]
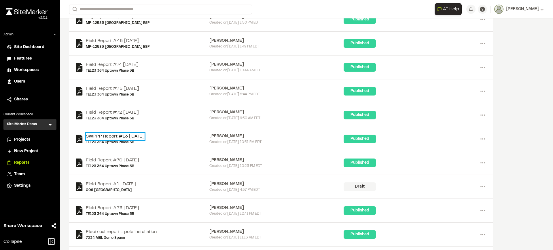
click at [129, 136] on link "SWPPP Report #13 2025-04-19" at bounding box center [115, 136] width 59 height 7
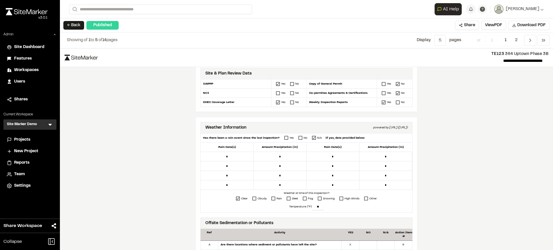
scroll to position [144, 0]
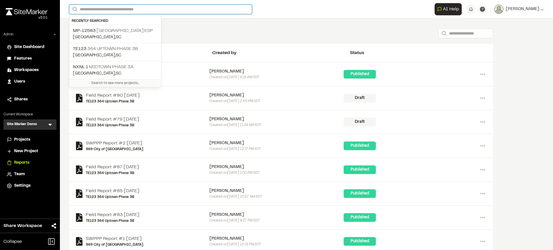
click at [131, 7] on input "Search" at bounding box center [160, 9] width 183 height 9
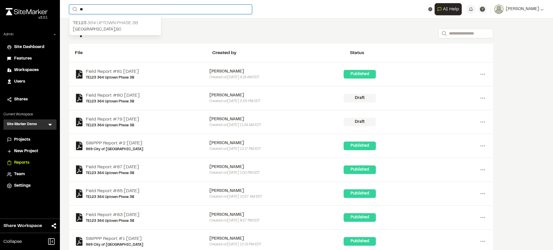
type input "**"
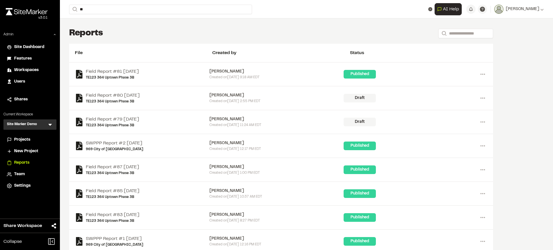
click at [120, 24] on p "TE123 364 Uptown Phase 3B" at bounding box center [115, 23] width 85 height 7
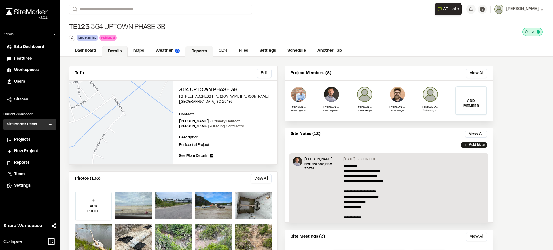
click at [192, 50] on link "Reports" at bounding box center [198, 51] width 27 height 11
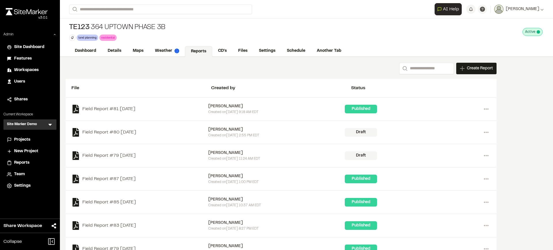
drag, startPoint x: 471, startPoint y: 66, endPoint x: 412, endPoint y: 74, distance: 58.9
click at [471, 67] on span "Create Report" at bounding box center [480, 68] width 26 height 6
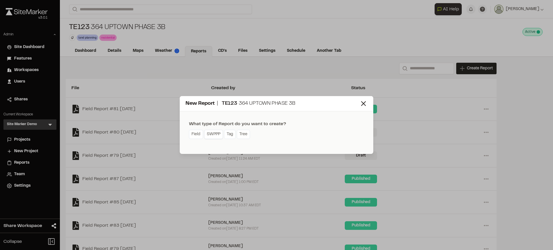
click at [214, 132] on link "SWPPP" at bounding box center [213, 134] width 19 height 9
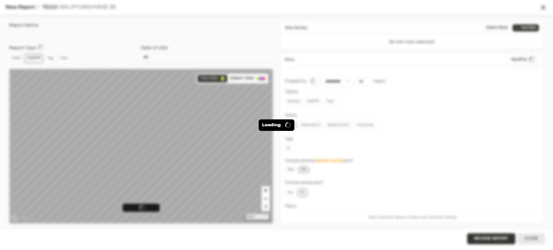
type input "**********"
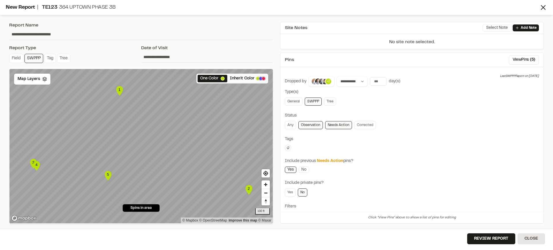
click at [491, 26] on button "Select Note" at bounding box center [496, 27] width 29 height 7
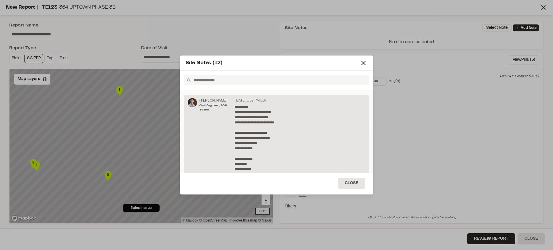
click at [262, 126] on p "**********" at bounding box center [297, 161] width 127 height 114
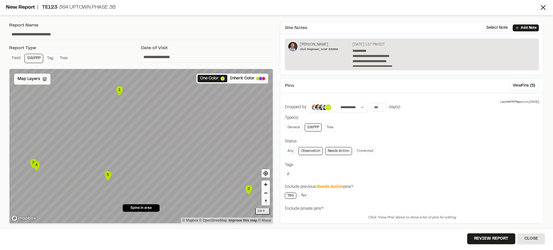
click at [22, 77] on span "Map Layers" at bounding box center [29, 79] width 22 height 6
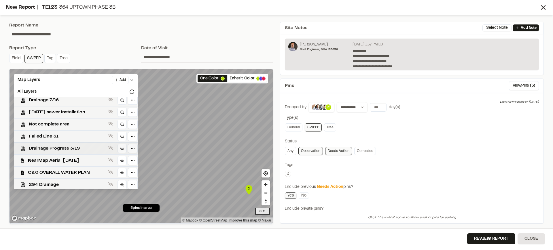
scroll to position [113, 0]
click at [60, 170] on span "C9.0 OVERALL WATER PLAN" at bounding box center [67, 171] width 78 height 7
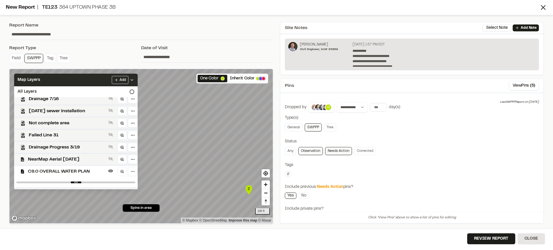
click at [67, 83] on div "Map Layers Add" at bounding box center [75, 80] width 123 height 13
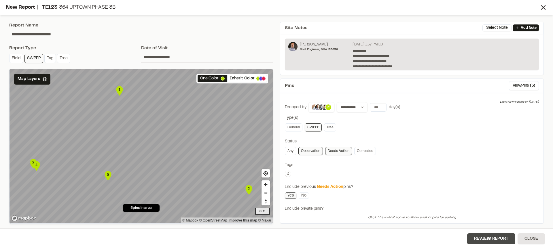
click at [491, 222] on button "Review Report" at bounding box center [491, 238] width 48 height 11
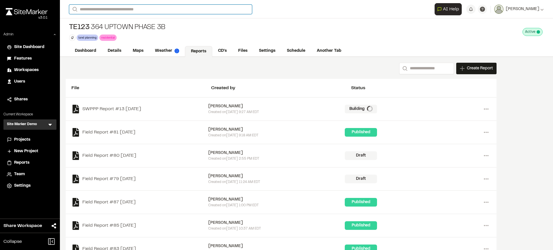
click at [130, 9] on input "Search" at bounding box center [160, 9] width 183 height 9
type input "**"
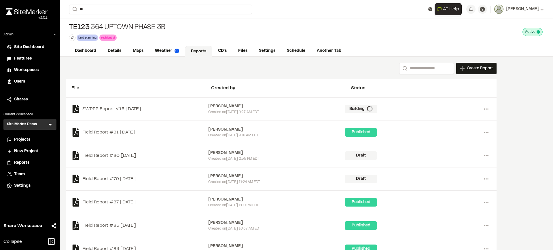
click at [117, 24] on p "NXNL 1 Midtown Phase 3A" at bounding box center [115, 23] width 85 height 7
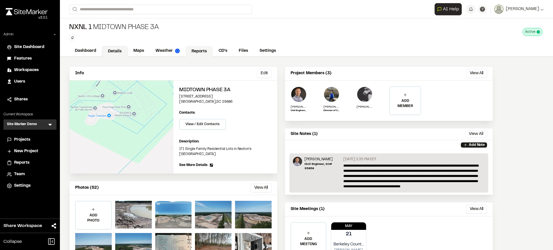
click at [195, 51] on link "Reports" at bounding box center [198, 51] width 27 height 11
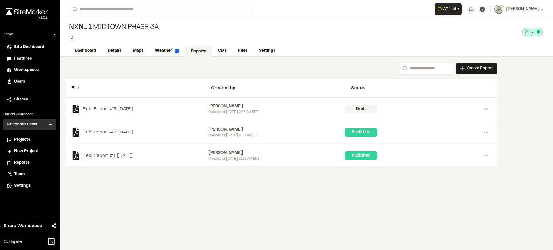
drag, startPoint x: 491, startPoint y: 65, endPoint x: 481, endPoint y: 70, distance: 10.6
click at [490, 65] on span "Create Report" at bounding box center [480, 68] width 26 height 6
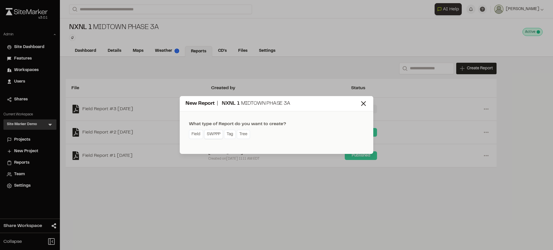
click at [210, 134] on link "SWPPP" at bounding box center [213, 134] width 19 height 9
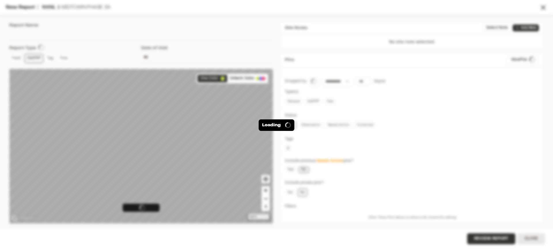
type input "**********"
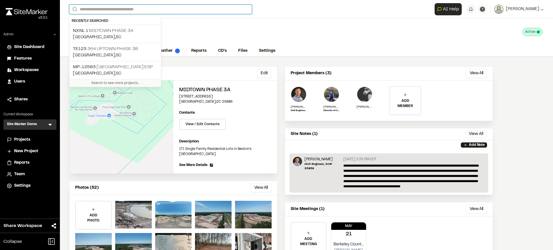
click at [94, 9] on input "Search" at bounding box center [160, 9] width 183 height 9
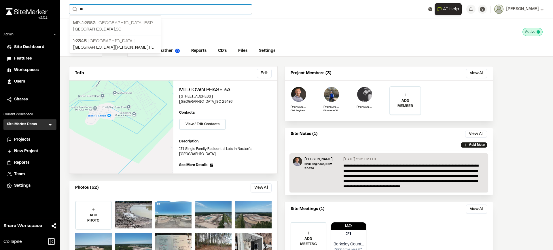
type input "**"
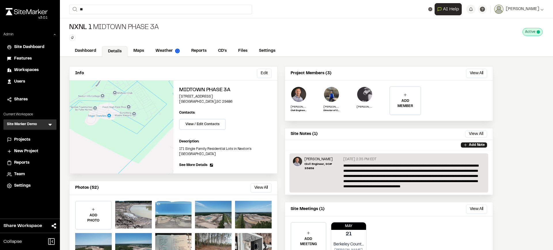
click at [90, 26] on p "MP-[GEOGRAPHIC_DATA] ESP" at bounding box center [115, 23] width 85 height 7
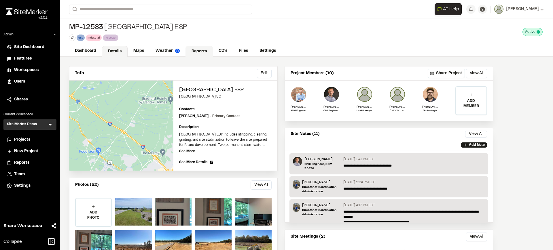
click at [194, 50] on link "Reports" at bounding box center [198, 51] width 27 height 11
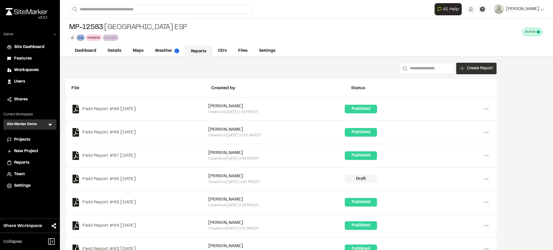
click at [490, 68] on span "Create Report" at bounding box center [480, 68] width 26 height 6
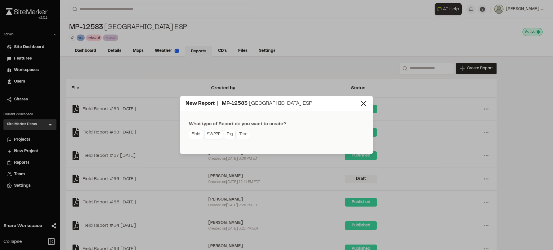
click at [209, 138] on link "SWPPP" at bounding box center [213, 134] width 19 height 9
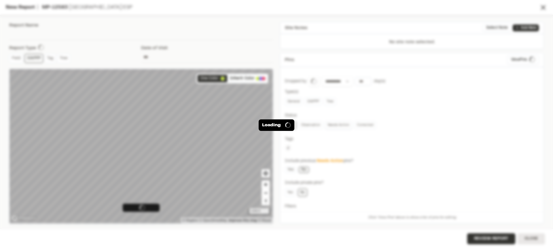
type input "**********"
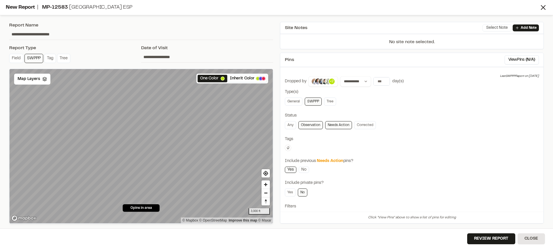
click at [503, 26] on button "Select Note" at bounding box center [496, 27] width 29 height 7
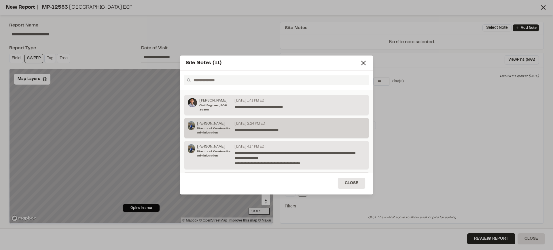
click at [256, 135] on div "**********" at bounding box center [298, 128] width 133 height 14
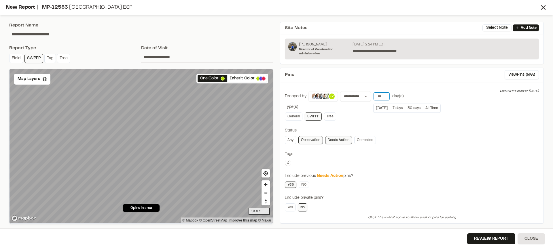
click at [374, 97] on input "number" at bounding box center [381, 96] width 16 height 8
type input "*****"
click at [363, 139] on link "Corrected" at bounding box center [365, 140] width 22 height 8
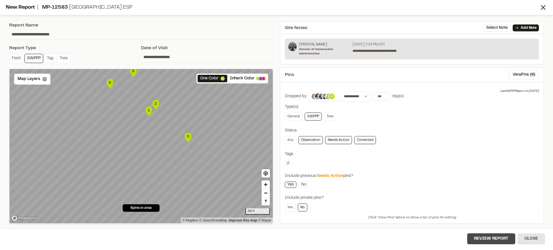
click at [495, 238] on button "Review Report" at bounding box center [491, 238] width 48 height 11
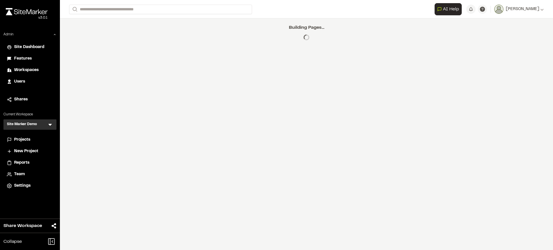
click at [50, 123] on icon at bounding box center [50, 125] width 6 height 6
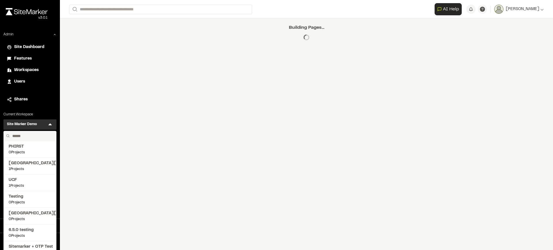
click at [20, 134] on input "text" at bounding box center [32, 136] width 44 height 10
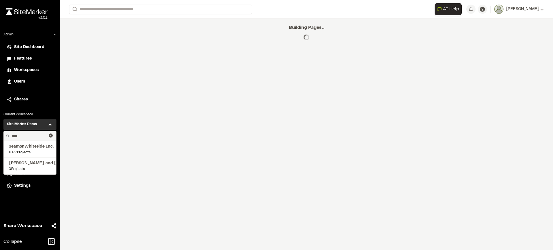
type input "****"
click at [24, 145] on span "SeamonWhiteside Inc." at bounding box center [30, 147] width 43 height 6
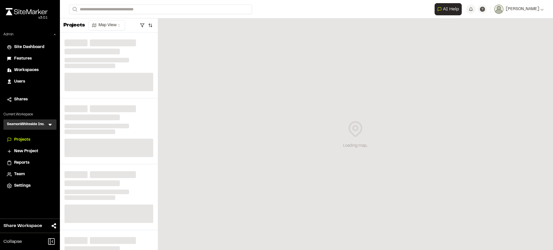
click at [24, 163] on span "Reports" at bounding box center [21, 163] width 15 height 6
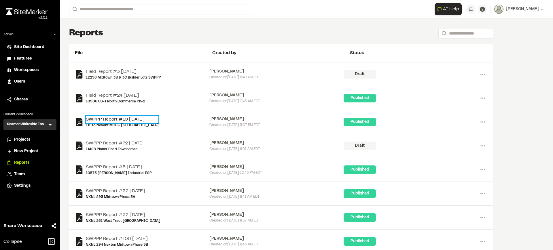
click at [100, 119] on link "SWPPP Report #10 2025-09-11" at bounding box center [122, 119] width 73 height 7
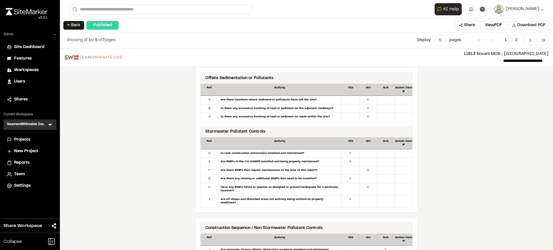
scroll to position [360, 0]
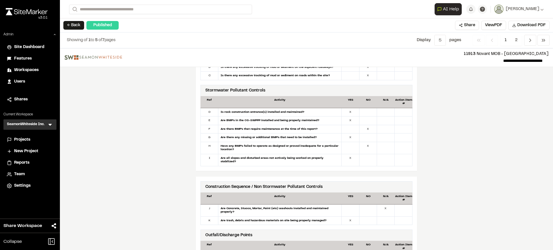
drag, startPoint x: 24, startPoint y: 162, endPoint x: 76, endPoint y: 164, distance: 52.2
click at [24, 162] on span "Reports" at bounding box center [21, 163] width 15 height 6
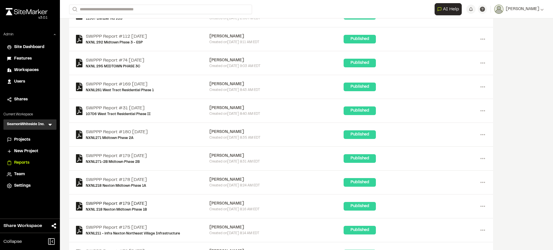
scroll to position [252, 0]
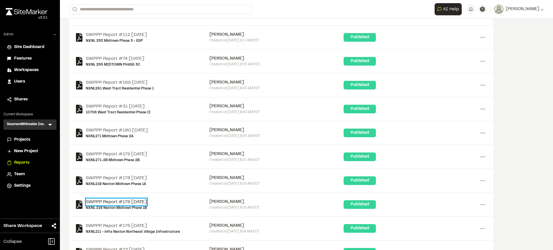
click at [131, 200] on link "SWPPP Report #179 2025-09-10" at bounding box center [116, 202] width 61 height 7
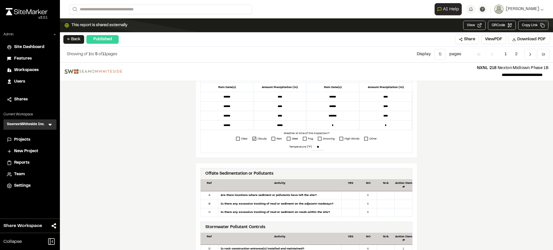
scroll to position [216, 0]
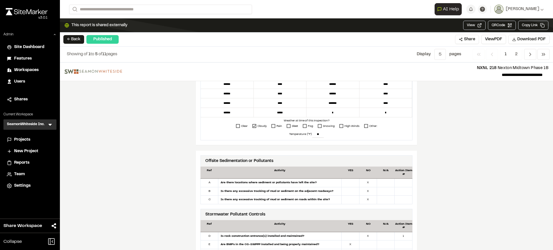
click at [24, 140] on span "Projects" at bounding box center [22, 140] width 16 height 6
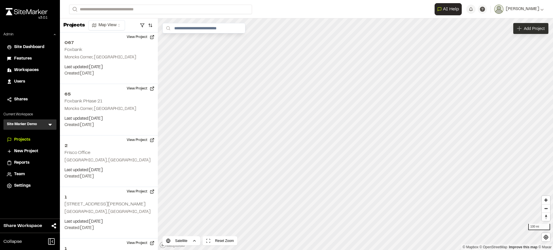
click at [537, 31] on span "Add Project" at bounding box center [534, 29] width 21 height 6
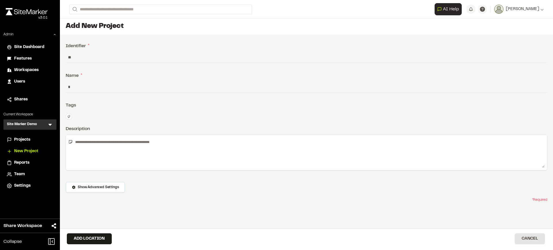
click at [173, 62] on input "**" at bounding box center [306, 57] width 481 height 11
type input "****"
click at [128, 87] on input "*" at bounding box center [306, 86] width 481 height 11
type input "**********"
click at [101, 144] on textarea at bounding box center [308, 152] width 471 height 31
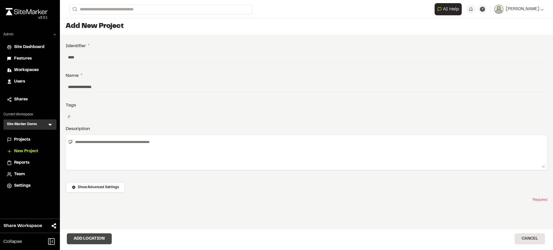
click at [97, 234] on button "Add Location" at bounding box center [89, 238] width 45 height 11
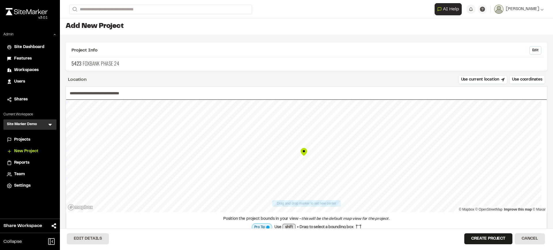
click at [171, 60] on p "5423 Foxbank Phase 24" at bounding box center [306, 64] width 470 height 8
click at [168, 96] on input "**********" at bounding box center [306, 93] width 481 height 13
drag, startPoint x: 304, startPoint y: 151, endPoint x: 294, endPoint y: 182, distance: 32.0
click at [294, 182] on div "Map marker" at bounding box center [294, 182] width 9 height 9
drag, startPoint x: 306, startPoint y: 151, endPoint x: 307, endPoint y: 161, distance: 10.1
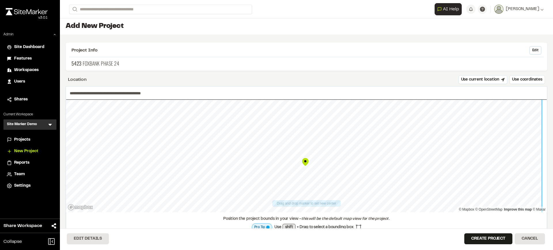
click at [307, 161] on div "Map marker" at bounding box center [305, 162] width 9 height 9
drag, startPoint x: 304, startPoint y: 152, endPoint x: 327, endPoint y: 151, distance: 22.5
click at [328, 151] on div "Map marker" at bounding box center [326, 151] width 9 height 9
type input "**********"
click at [482, 239] on button "Create Project" at bounding box center [488, 238] width 48 height 11
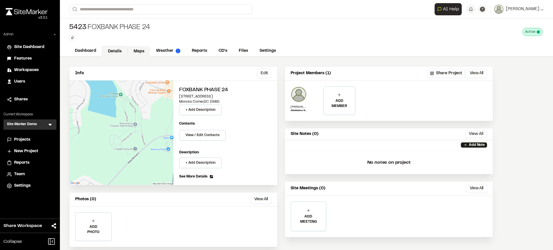
click at [146, 48] on link "Maps" at bounding box center [139, 51] width 23 height 11
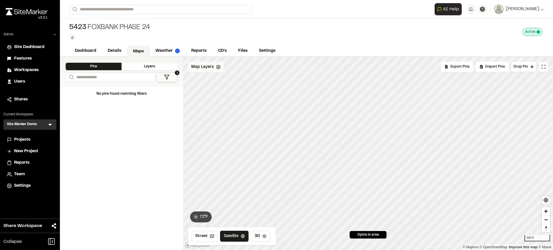
click at [210, 68] on span "Map Layers" at bounding box center [202, 67] width 22 height 6
click at [216, 81] on div "All Layers" at bounding box center [215, 79] width 54 height 11
click at [228, 69] on html "Close sidebar v 3.0.1 Admin Site Dashboard Features Workspaces Users Shares Cur…" at bounding box center [276, 125] width 553 height 250
click at [209, 78] on link "Add Layer" at bounding box center [209, 80] width 43 height 10
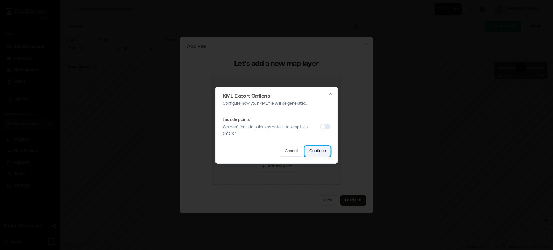
click at [315, 151] on button "Continue" at bounding box center [318, 151] width 26 height 10
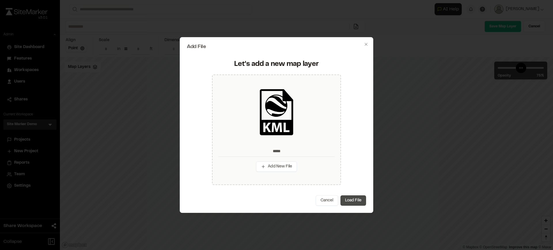
click at [352, 197] on button "Load File" at bounding box center [353, 200] width 26 height 10
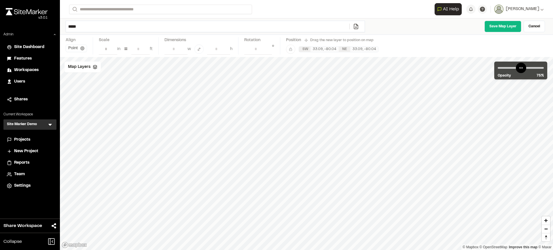
click at [215, 26] on input "*****" at bounding box center [207, 26] width 283 height 11
type input "**********"
click at [505, 30] on link "Save Map Layer" at bounding box center [502, 27] width 37 height 12
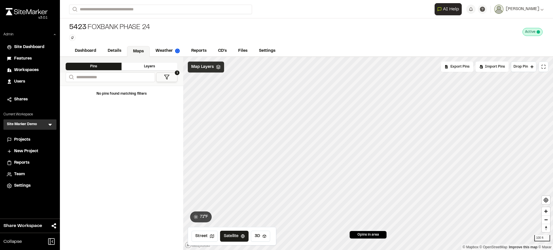
click at [210, 70] on div "Map Layers" at bounding box center [206, 67] width 36 height 11
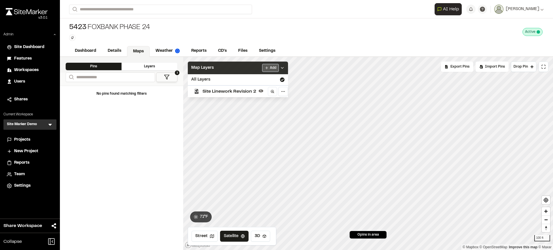
click at [274, 65] on html "Close sidebar v 3.0.1 Admin Site Dashboard Features Workspaces Users Shares Cur…" at bounding box center [276, 125] width 553 height 250
click at [252, 77] on link "Add Layer" at bounding box center [254, 80] width 43 height 10
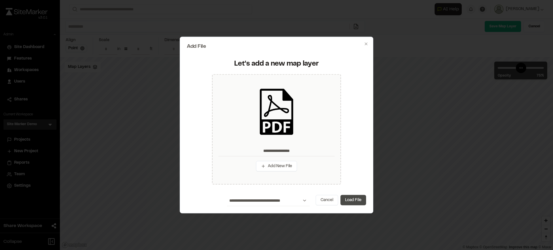
click at [352, 198] on button "Load File" at bounding box center [353, 200] width 26 height 10
type input "**********"
type input "****"
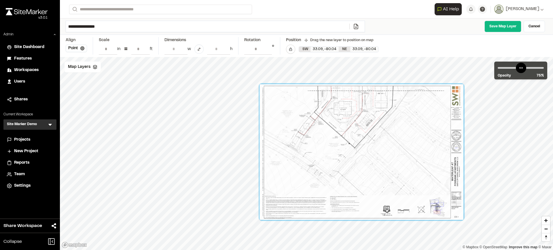
drag, startPoint x: 331, startPoint y: 177, endPoint x: 406, endPoint y: 193, distance: 76.8
click at [387, 180] on div at bounding box center [361, 152] width 203 height 136
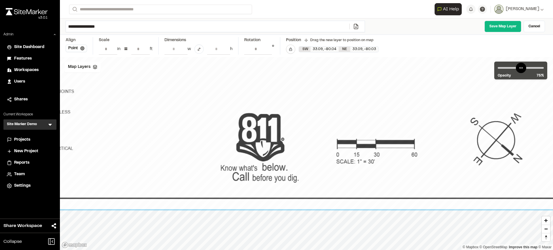
drag, startPoint x: 140, startPoint y: 49, endPoint x: 134, endPoint y: 44, distance: 7.6
click at [136, 44] on input "**" at bounding box center [140, 48] width 18 height 11
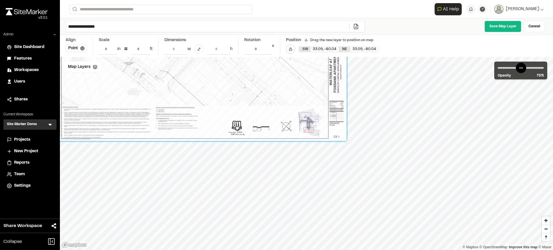
type input "**"
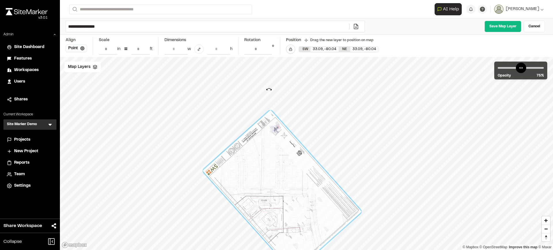
click at [269, 90] on div "© Mapbox © OpenStreetMap Improve this map © Maxar" at bounding box center [306, 153] width 493 height 193
click at [85, 66] on span "Map Layers" at bounding box center [79, 67] width 22 height 6
click at [94, 92] on span "Site Linework Revision 2" at bounding box center [106, 91] width 54 height 7
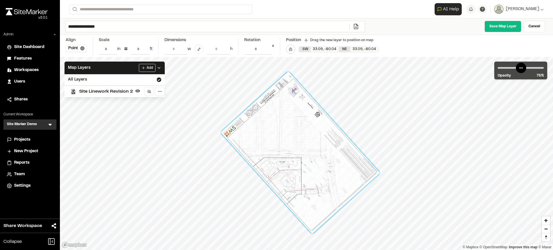
drag, startPoint x: 258, startPoint y: 206, endPoint x: 276, endPoint y: 167, distance: 43.2
click at [276, 167] on div at bounding box center [299, 152] width 159 height 162
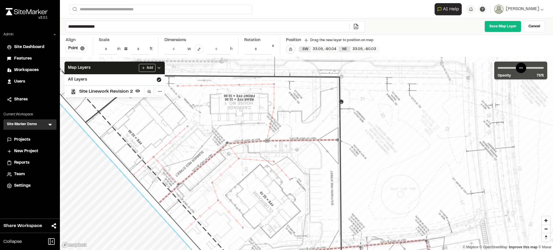
drag, startPoint x: 288, startPoint y: 178, endPoint x: 280, endPoint y: 175, distance: 8.4
click at [280, 175] on div at bounding box center [334, 49] width 838 height 856
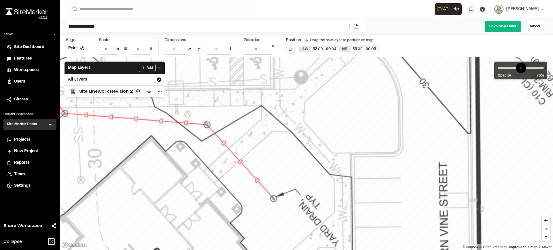
drag, startPoint x: 309, startPoint y: 172, endPoint x: 307, endPoint y: 180, distance: 8.2
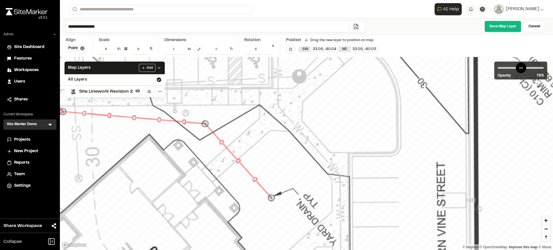
click at [267, 48] on input "**********" at bounding box center [258, 48] width 28 height 11
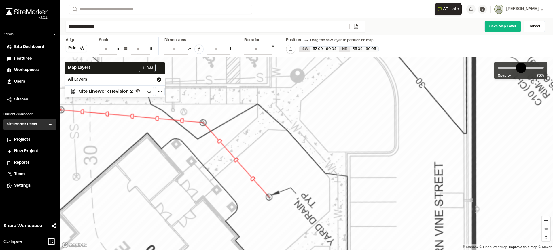
click at [267, 48] on input "**********" at bounding box center [258, 48] width 28 height 11
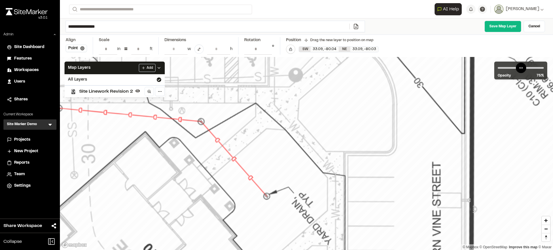
click at [267, 48] on input "**********" at bounding box center [258, 48] width 28 height 11
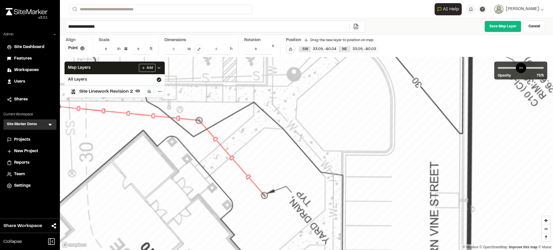
type input "**********"
click at [267, 48] on input "**********" at bounding box center [258, 48] width 28 height 11
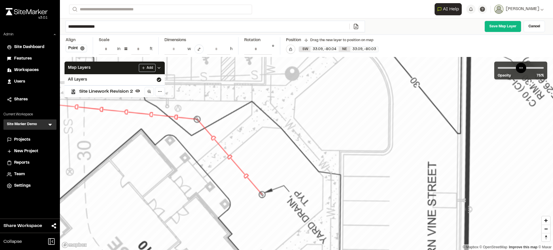
scroll to position [0, 0]
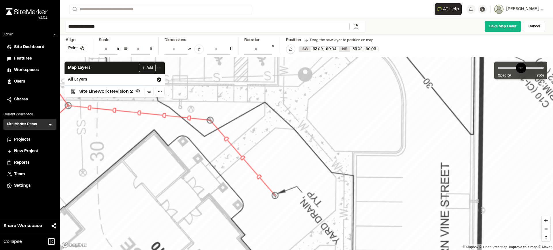
drag, startPoint x: 274, startPoint y: 99, endPoint x: 287, endPoint y: 100, distance: 13.0
click at [506, 28] on link "Save Map Layer" at bounding box center [502, 27] width 37 height 12
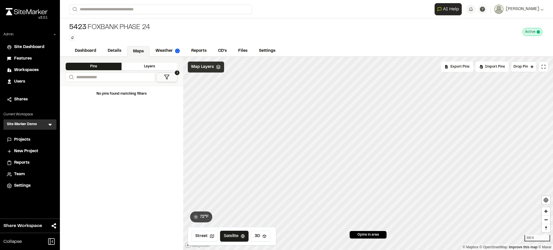
drag, startPoint x: 195, startPoint y: 71, endPoint x: 196, endPoint y: 74, distance: 3.5
click at [195, 71] on div "Map Layers" at bounding box center [206, 67] width 36 height 11
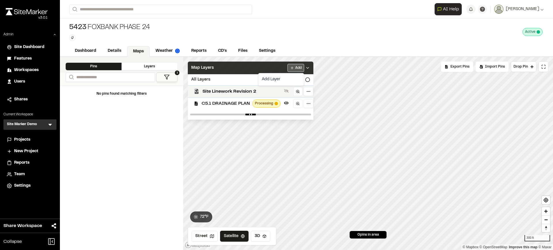
click at [296, 69] on html "Close sidebar v 3.0.1 Admin Site Dashboard Features Workspaces Users Shares Cur…" at bounding box center [276, 125] width 553 height 250
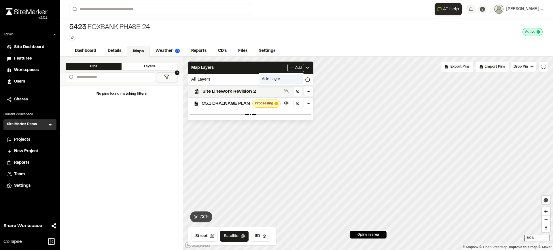
click at [276, 79] on link "Add Layer" at bounding box center [280, 80] width 43 height 10
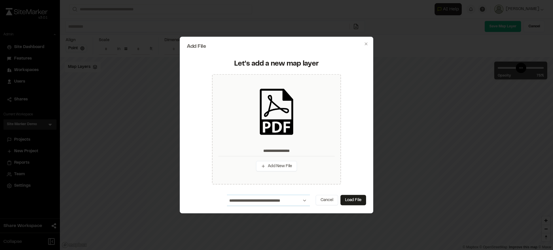
click at [301, 200] on select "**********" at bounding box center [268, 200] width 83 height 11
select select "****"
click at [227, 195] on select "**********" at bounding box center [268, 200] width 83 height 11
click at [303, 201] on select "**********" at bounding box center [268, 200] width 83 height 11
click at [227, 195] on select "**********" at bounding box center [268, 200] width 83 height 11
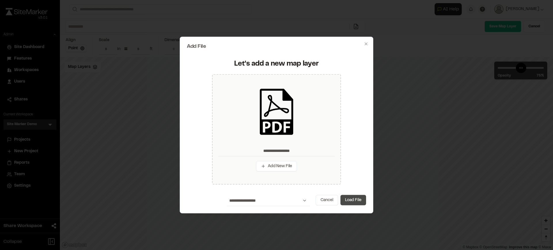
click at [349, 199] on button "Load File" at bounding box center [353, 200] width 26 height 10
type input "**********"
type input "**"
type input "****"
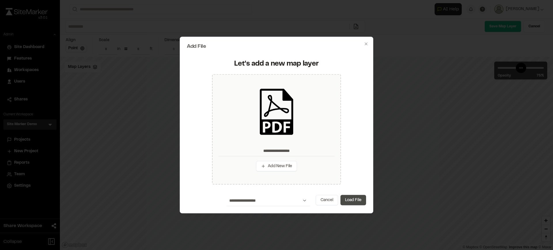
type input "**********"
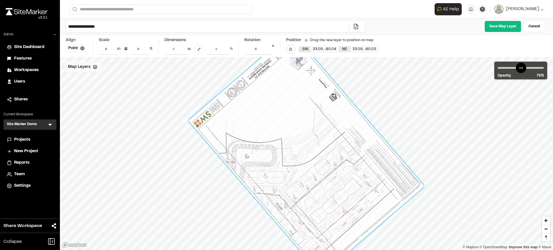
click at [85, 72] on div "Map Layers" at bounding box center [82, 67] width 36 height 11
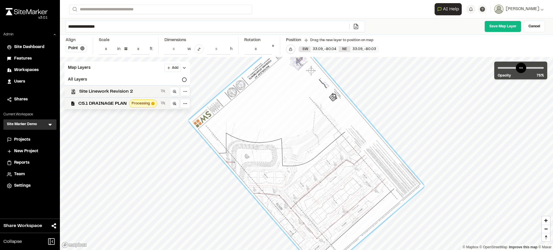
click at [92, 89] on span "Site Linework Revision 2" at bounding box center [118, 91] width 79 height 7
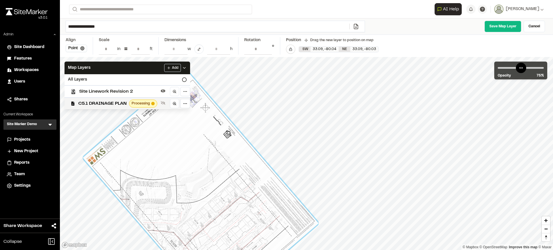
drag, startPoint x: 261, startPoint y: 160, endPoint x: 155, endPoint y: 197, distance: 112.0
click at [155, 197] on div at bounding box center [200, 190] width 235 height 243
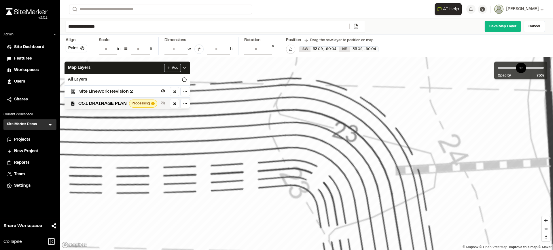
drag, startPoint x: 536, startPoint y: 26, endPoint x: 532, endPoint y: 26, distance: 4.6
click at [536, 26] on link "Cancel" at bounding box center [533, 27] width 21 height 12
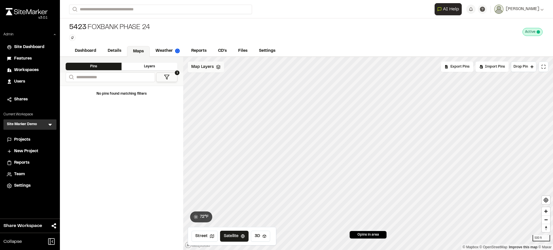
click at [208, 69] on span "Map Layers" at bounding box center [202, 67] width 22 height 6
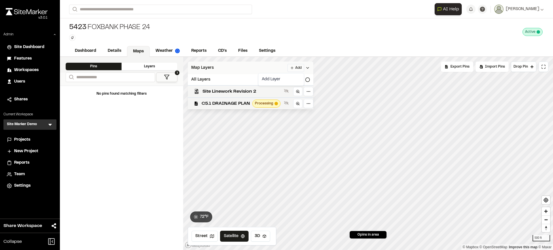
click at [299, 69] on html "Close sidebar v 3.0.1 Admin Site Dashboard Features Workspaces Users Shares Cur…" at bounding box center [276, 125] width 553 height 250
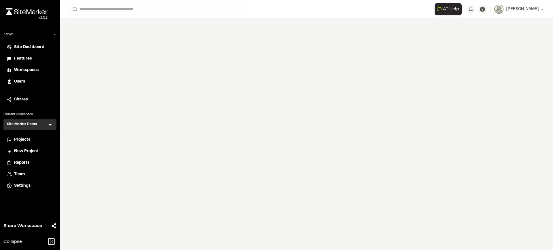
click at [275, 79] on div "**********" at bounding box center [306, 125] width 493 height 250
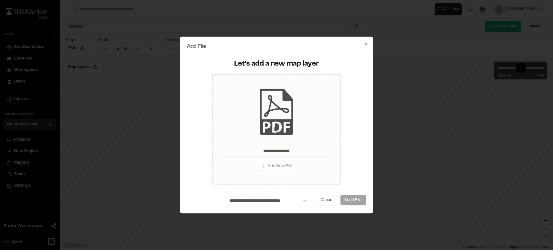
click at [348, 200] on button "Load File" at bounding box center [353, 200] width 26 height 10
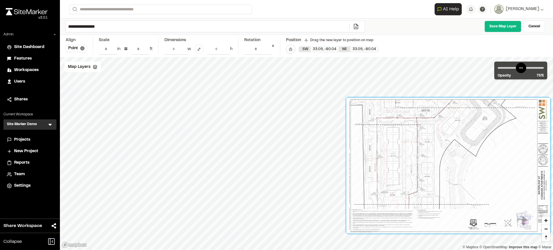
drag, startPoint x: 398, startPoint y: 159, endPoint x: 432, endPoint y: 159, distance: 34.0
click at [432, 159] on div at bounding box center [447, 166] width 203 height 136
click at [74, 70] on span "Map Layers" at bounding box center [79, 67] width 22 height 6
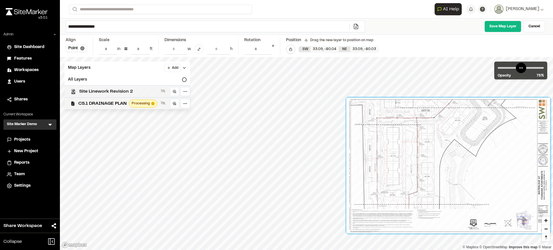
click at [96, 90] on span "Site Linework Revision 2" at bounding box center [118, 91] width 79 height 7
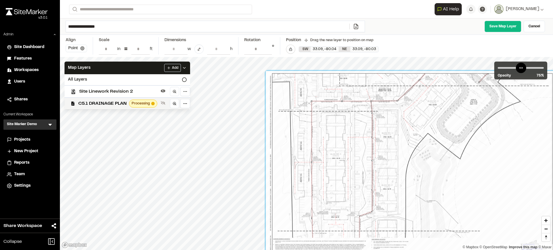
click at [73, 48] on button "Point" at bounding box center [76, 48] width 21 height 7
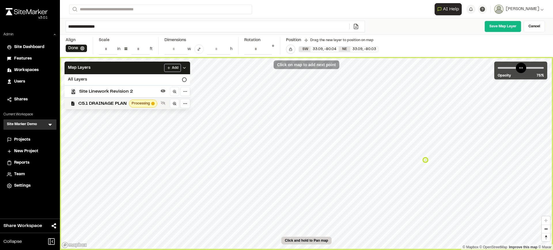
type input "**********"
click at [507, 26] on link "Save Map Layer" at bounding box center [502, 27] width 37 height 12
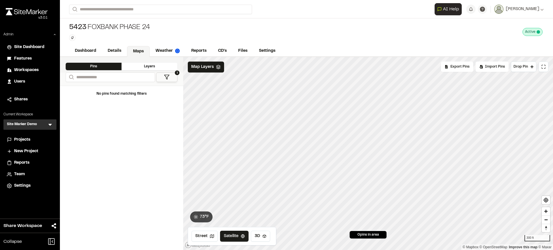
click at [148, 41] on div "5423 Foxbank Phase 24 Type Enter or comma to add tag. Active Deactivate 5423 Fo…" at bounding box center [306, 31] width 493 height 27
click at [158, 49] on link "Weather" at bounding box center [168, 51] width 36 height 11
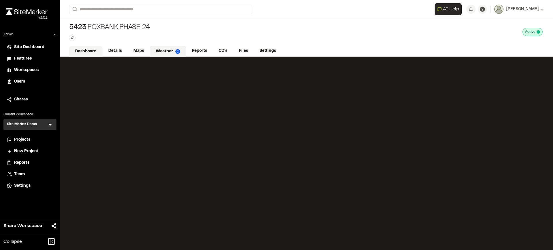
drag, startPoint x: 84, startPoint y: 51, endPoint x: 89, endPoint y: 56, distance: 7.3
click at [83, 51] on link "Dashboard" at bounding box center [85, 51] width 33 height 11
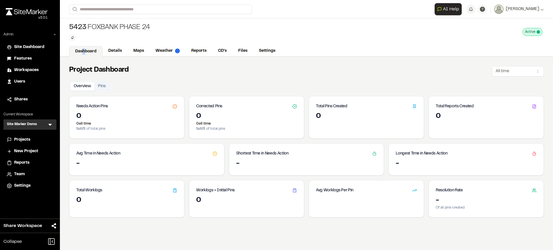
click at [22, 139] on span "Projects" at bounding box center [22, 140] width 16 height 6
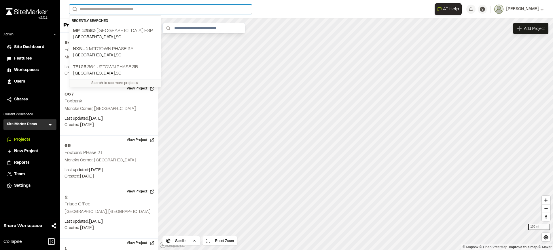
click at [137, 8] on input "Search" at bounding box center [160, 9] width 183 height 9
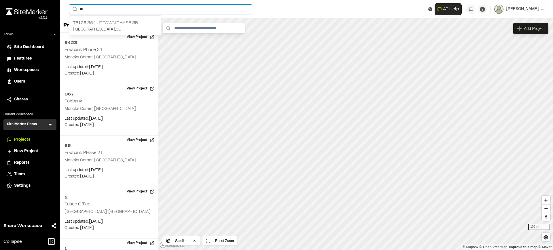
type input "**"
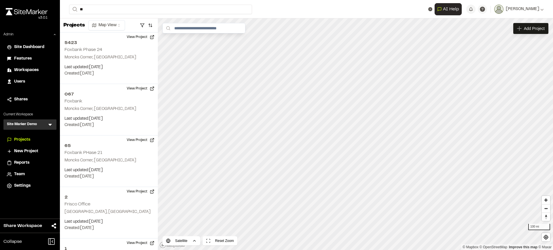
click at [135, 23] on p "TE123 364 Uptown Phase 3B" at bounding box center [115, 23] width 85 height 7
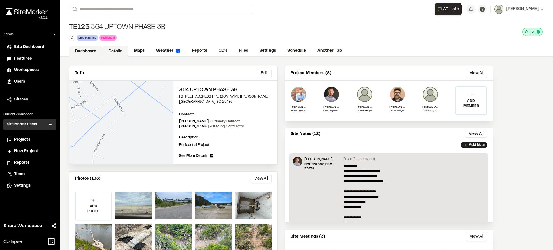
click at [95, 50] on link "Dashboard" at bounding box center [85, 51] width 33 height 11
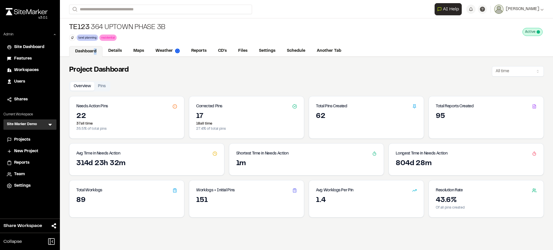
click at [36, 138] on div "Projects" at bounding box center [33, 140] width 39 height 6
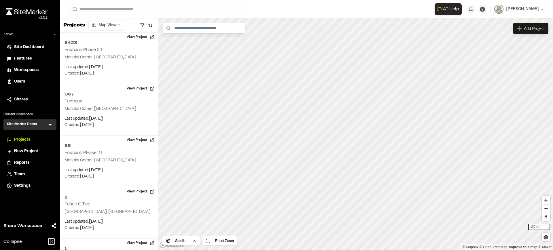
click at [51, 125] on icon at bounding box center [50, 125] width 6 height 6
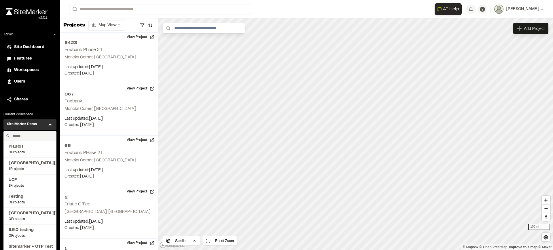
click at [36, 136] on input "text" at bounding box center [32, 136] width 44 height 10
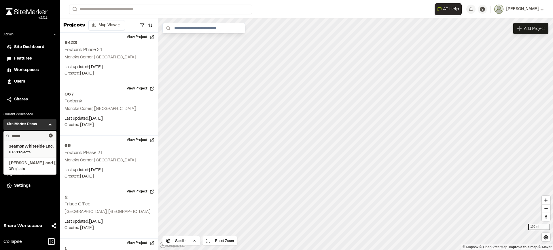
type input "******"
click at [36, 148] on span "SeamonWhiteside Inc." at bounding box center [30, 147] width 43 height 6
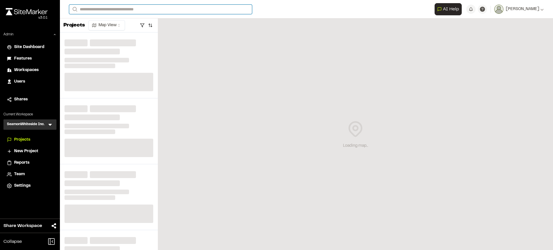
click at [110, 11] on input "Search" at bounding box center [160, 9] width 183 height 9
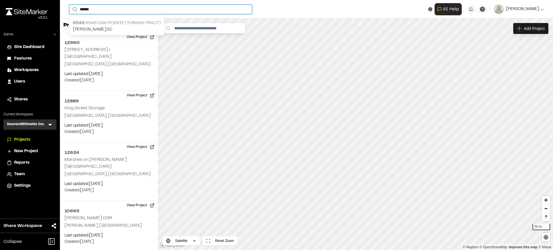
type input "******"
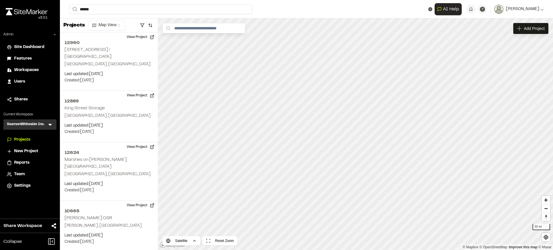
click at [102, 21] on p "8549 8549 [GEOGRAPHIC_DATA] (Thrash Tract)" at bounding box center [117, 23] width 88 height 7
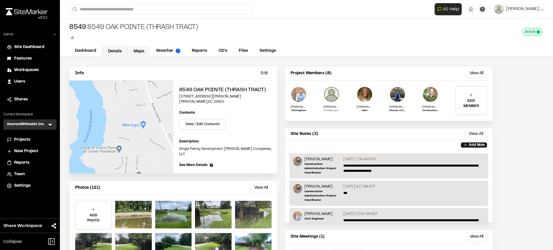
click at [141, 53] on link "Maps" at bounding box center [139, 51] width 23 height 11
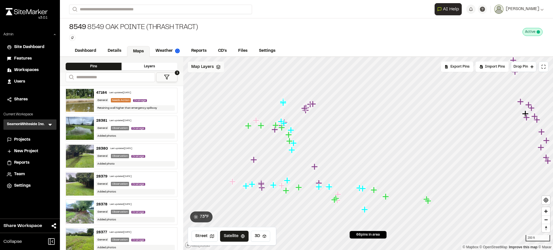
drag, startPoint x: 208, startPoint y: 68, endPoint x: 213, endPoint y: 73, distance: 7.6
click at [209, 68] on span "Map Layers" at bounding box center [202, 67] width 22 height 6
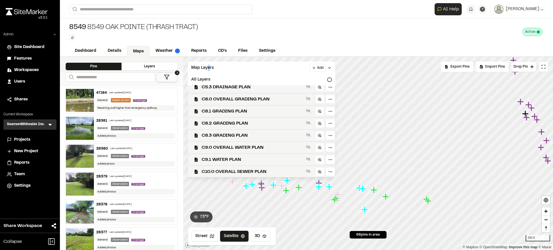
scroll to position [108, 0]
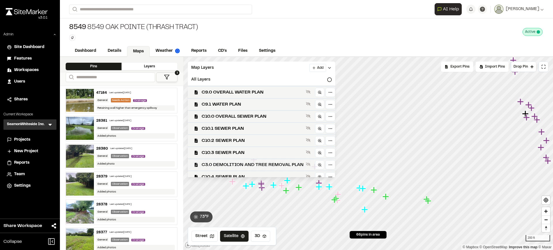
click at [259, 165] on span "C3.0 DEMOLITION AND TREE REMOVAL PLAN" at bounding box center [252, 164] width 102 height 7
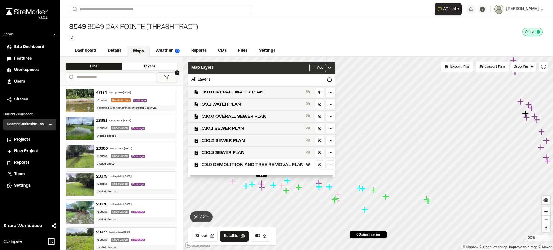
click at [284, 68] on div "Map Layers Add" at bounding box center [261, 68] width 147 height 13
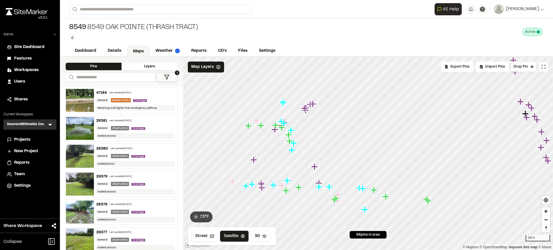
scroll to position [0, 0]
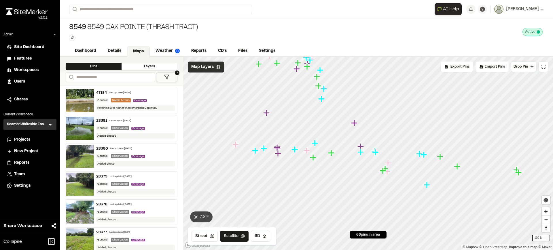
click at [205, 70] on span "Map Layers" at bounding box center [202, 67] width 22 height 6
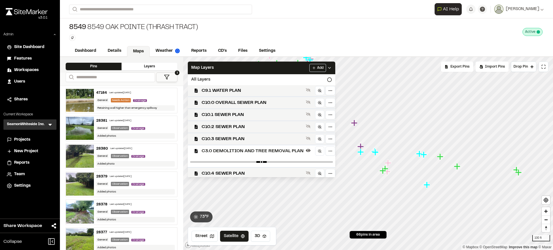
scroll to position [124, 0]
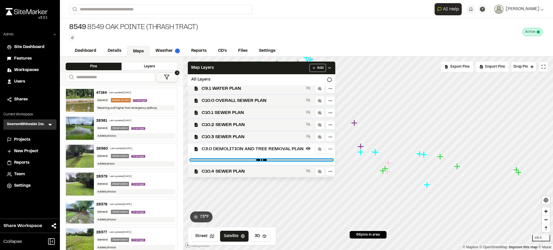
drag, startPoint x: 325, startPoint y: 160, endPoint x: 255, endPoint y: 161, distance: 69.9
click at [255, 161] on input "range" at bounding box center [261, 160] width 143 height 2
drag, startPoint x: 254, startPoint y: 159, endPoint x: 333, endPoint y: 162, distance: 78.3
type input "*"
click at [333, 161] on input "range" at bounding box center [261, 160] width 143 height 2
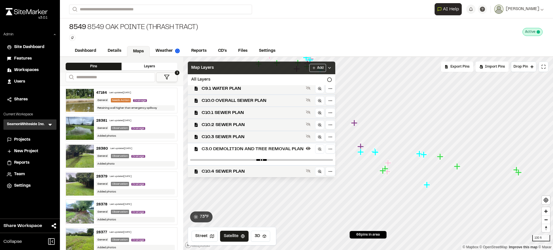
click at [289, 71] on div "Map Layers Add" at bounding box center [261, 68] width 147 height 13
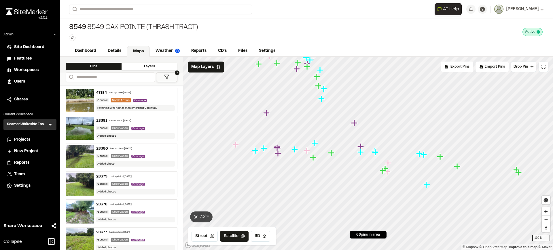
click at [176, 78] on button "1" at bounding box center [166, 77] width 21 height 9
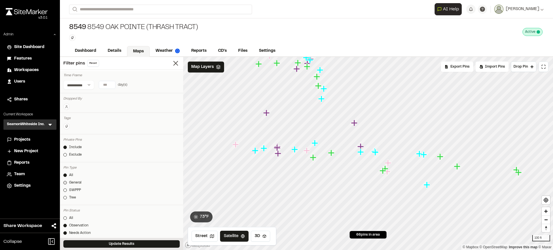
scroll to position [36, 0]
drag, startPoint x: 74, startPoint y: 179, endPoint x: 75, endPoint y: 183, distance: 4.2
click at [74, 180] on div "Pin Status All Observation Needs Action Corrected" at bounding box center [121, 191] width 123 height 42
click at [68, 182] on link "All" at bounding box center [121, 182] width 116 height 5
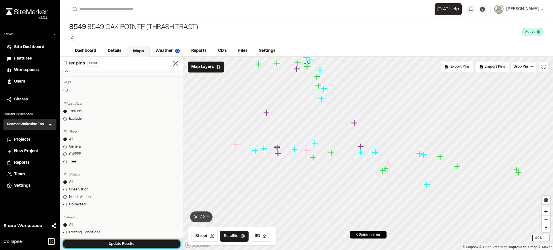
drag, startPoint x: 103, startPoint y: 243, endPoint x: 169, endPoint y: 235, distance: 66.0
click at [104, 243] on button "Update Results" at bounding box center [121, 243] width 116 height 7
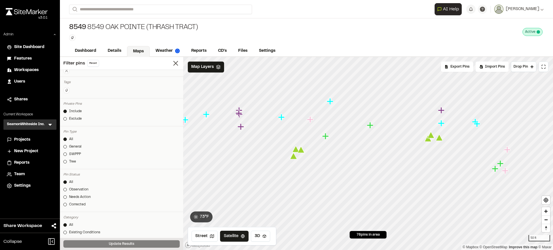
click at [295, 158] on icon "Map marker" at bounding box center [293, 156] width 7 height 7
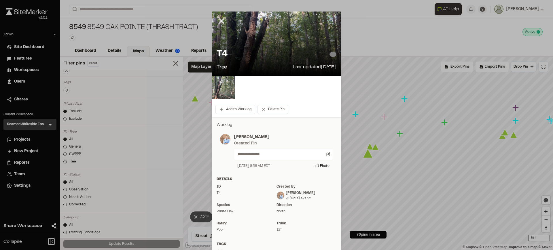
click at [221, 86] on img at bounding box center [223, 87] width 23 height 23
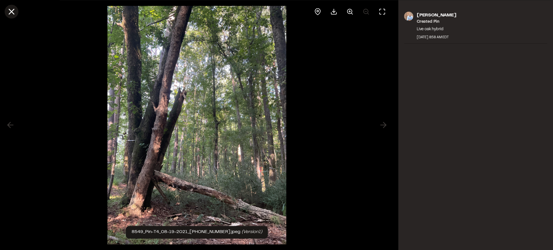
click at [11, 13] on icon at bounding box center [12, 12] width 10 height 10
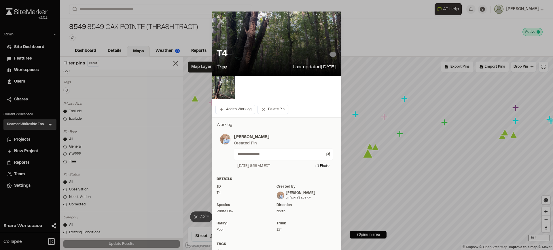
click at [219, 20] on line at bounding box center [221, 21] width 5 height 5
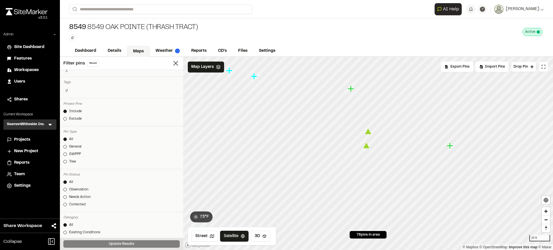
click at [367, 145] on icon "Map marker" at bounding box center [366, 145] width 7 height 7
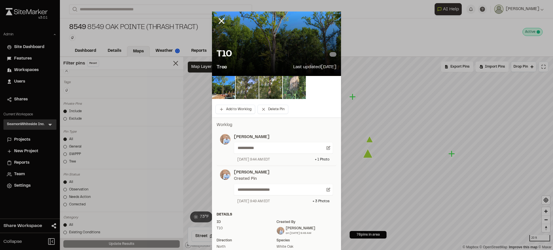
click at [252, 90] on img at bounding box center [246, 87] width 23 height 23
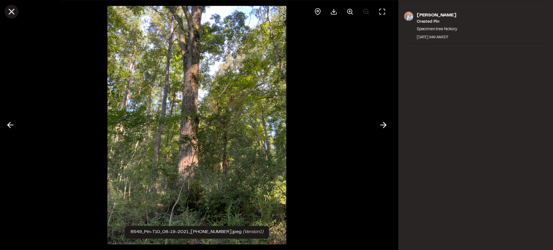
click at [8, 10] on icon at bounding box center [12, 12] width 10 height 10
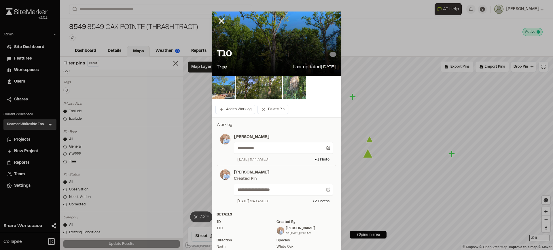
click at [220, 88] on img at bounding box center [223, 87] width 23 height 23
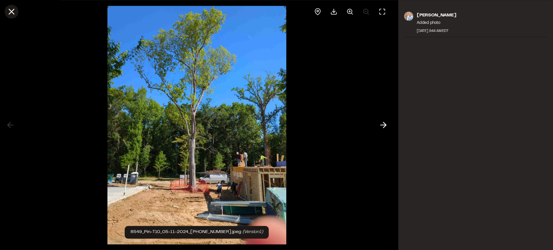
click at [12, 13] on icon at bounding box center [12, 12] width 10 height 10
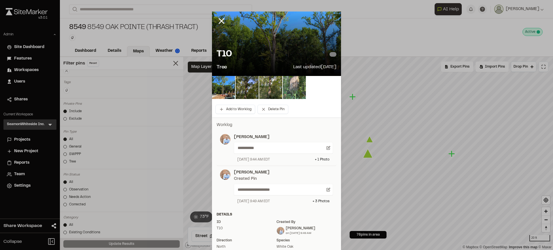
click at [214, 21] on div at bounding box center [226, 26] width 28 height 28
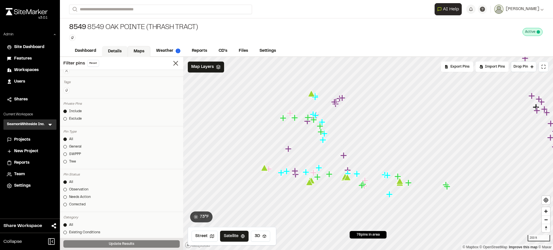
click at [115, 52] on link "Details" at bounding box center [115, 51] width 26 height 11
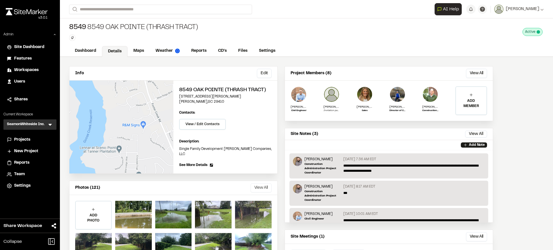
click at [267, 184] on button "View All" at bounding box center [260, 187] width 21 height 9
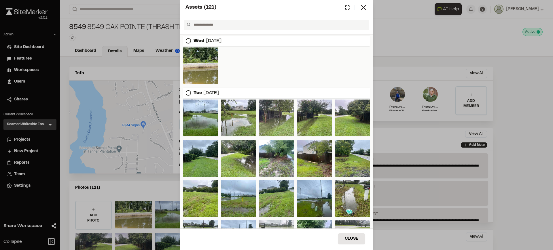
click at [187, 93] on icon at bounding box center [188, 93] width 6 height 6
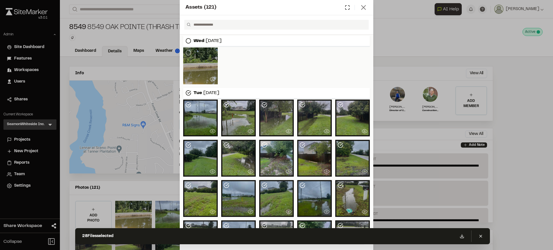
click at [366, 5] on icon at bounding box center [363, 7] width 8 height 8
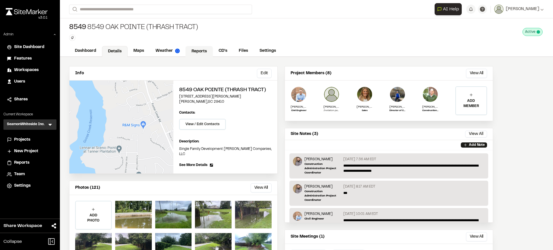
click at [202, 49] on link "Reports" at bounding box center [198, 51] width 27 height 11
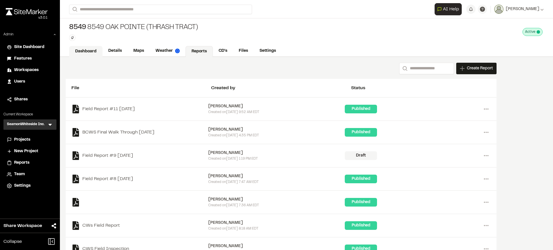
click at [92, 49] on link "Dashboard" at bounding box center [85, 51] width 33 height 11
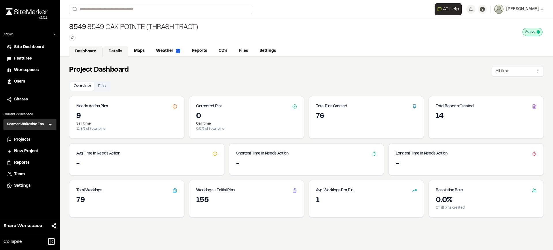
click at [111, 50] on link "Details" at bounding box center [115, 51] width 26 height 11
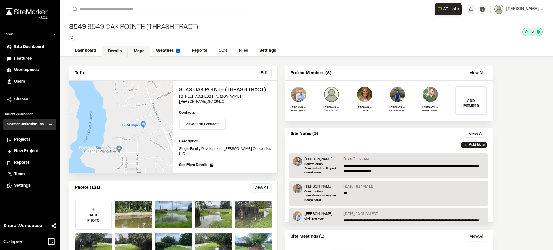
click at [141, 51] on link "Maps" at bounding box center [139, 51] width 23 height 11
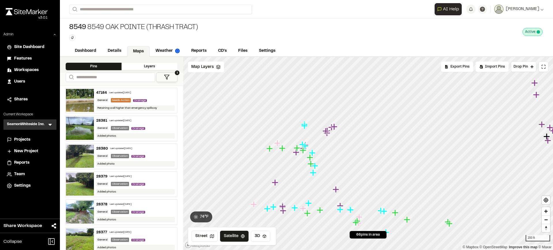
click at [49, 125] on icon at bounding box center [50, 125] width 6 height 6
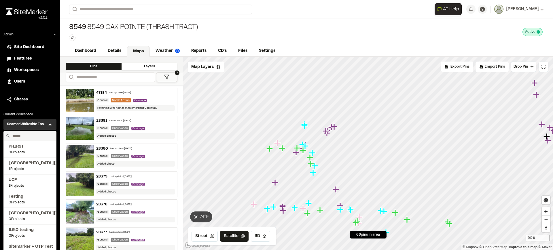
click at [36, 134] on input "text" at bounding box center [32, 136] width 44 height 10
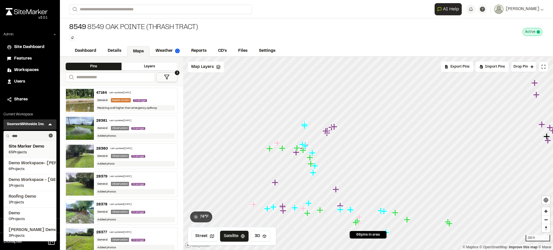
type input "****"
click at [36, 148] on span "Site Marker Demo" at bounding box center [30, 147] width 43 height 6
